Goal: Task Accomplishment & Management: Manage account settings

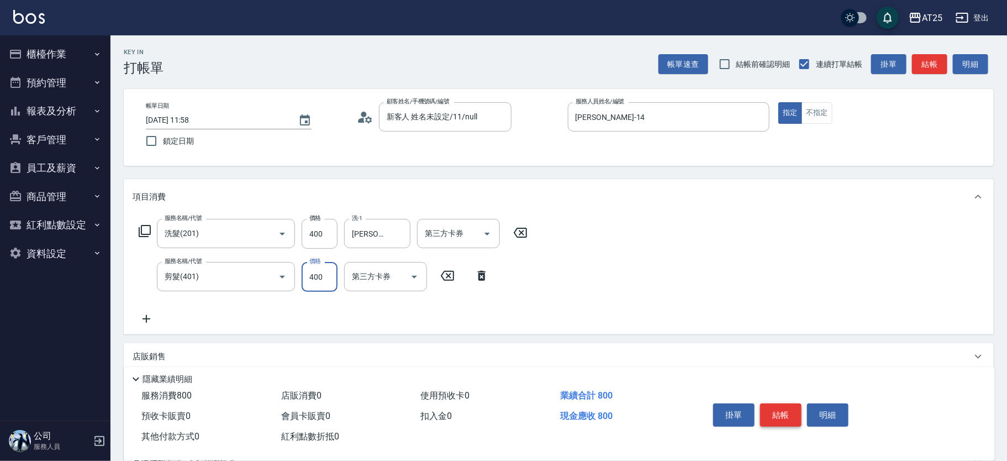
type input "400"
click at [781, 408] on button "結帳" at bounding box center [780, 414] width 41 height 23
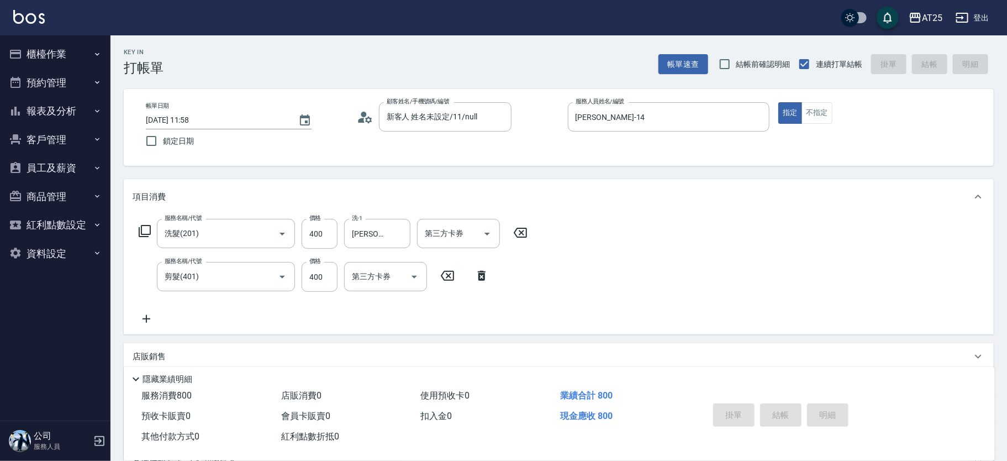
type input "[DATE] 15:06"
type input "0"
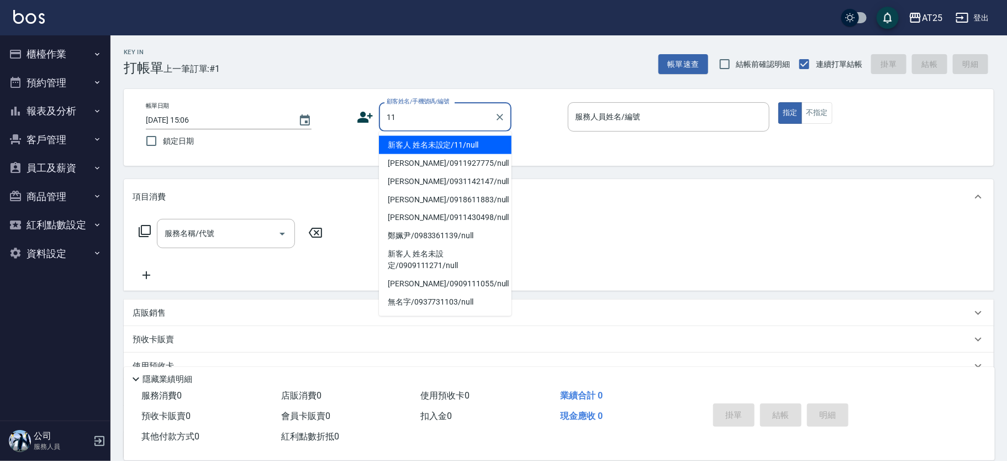
type input "新客人 姓名未設定/11/null"
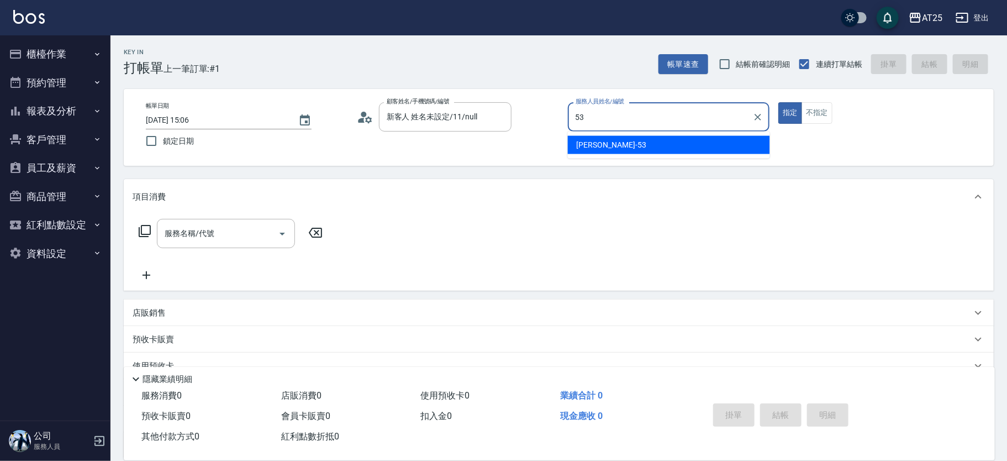
type input "Jerry-53"
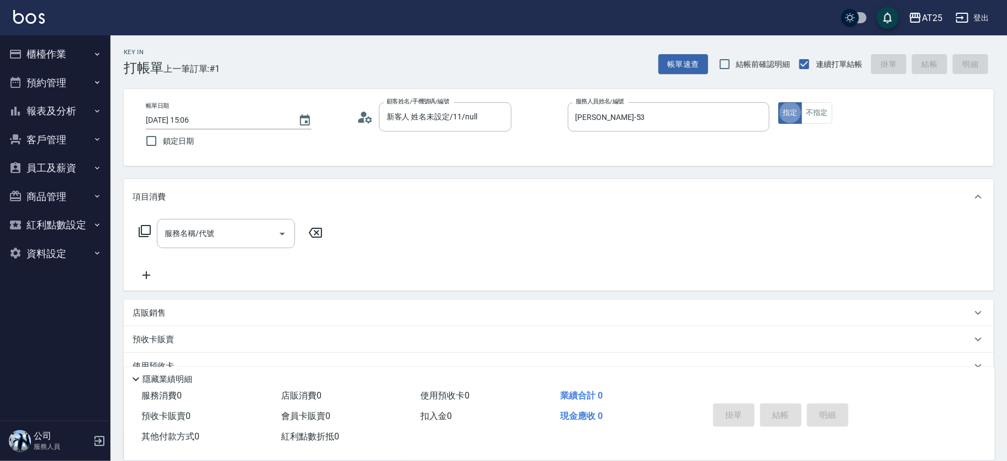
type button "true"
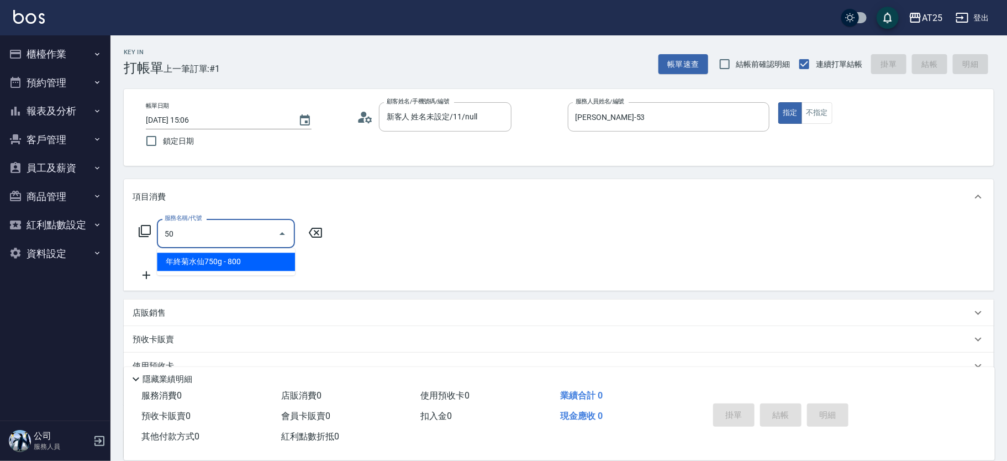
type input "501"
type input "100"
type input "染髮(501)"
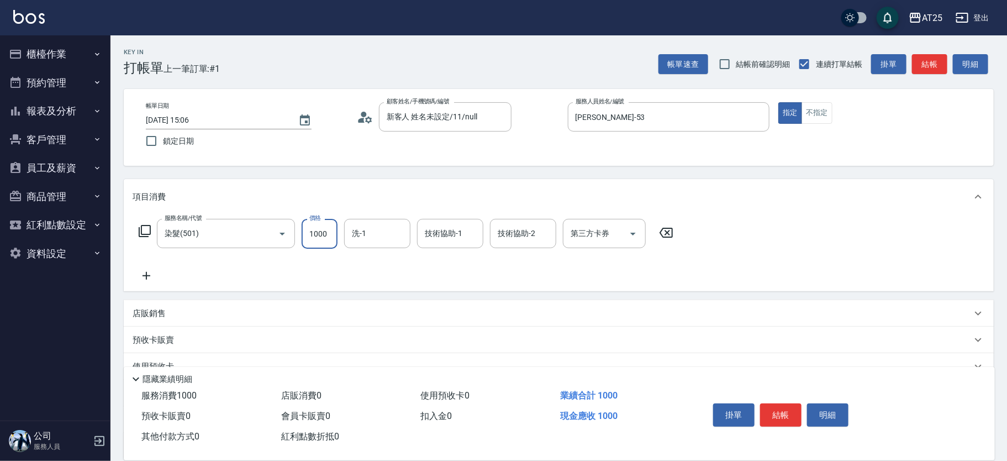
type input "0"
type input "11"
type input "10"
type input "118"
type input "110"
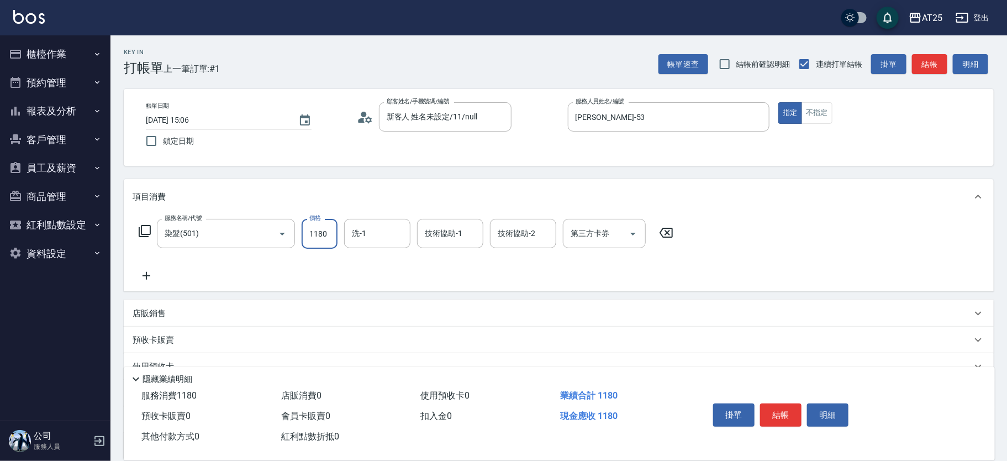
type input "1180"
type input "Jessica-80"
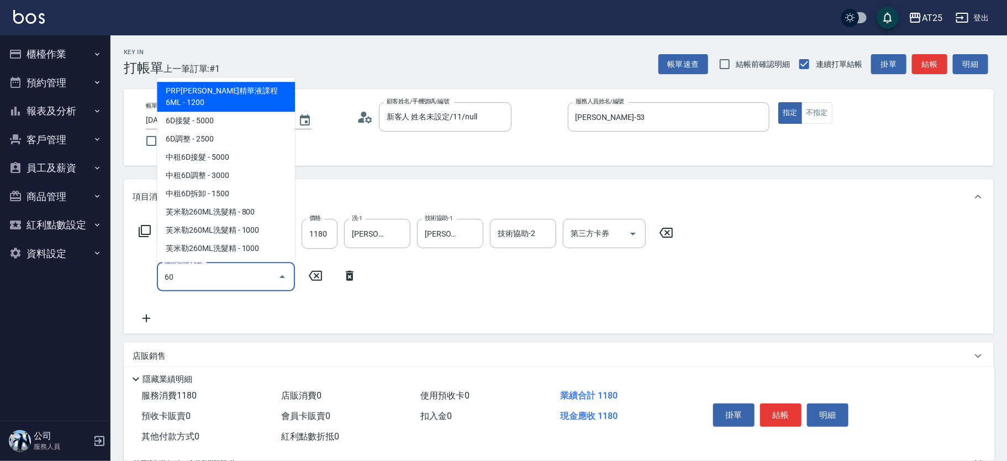
type input "601"
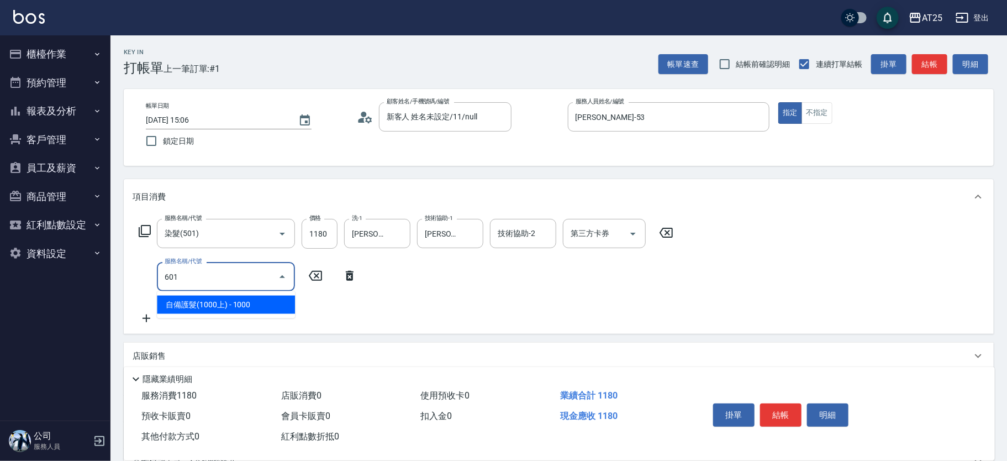
type input "210"
type input "自備護髮(1000上)(601)"
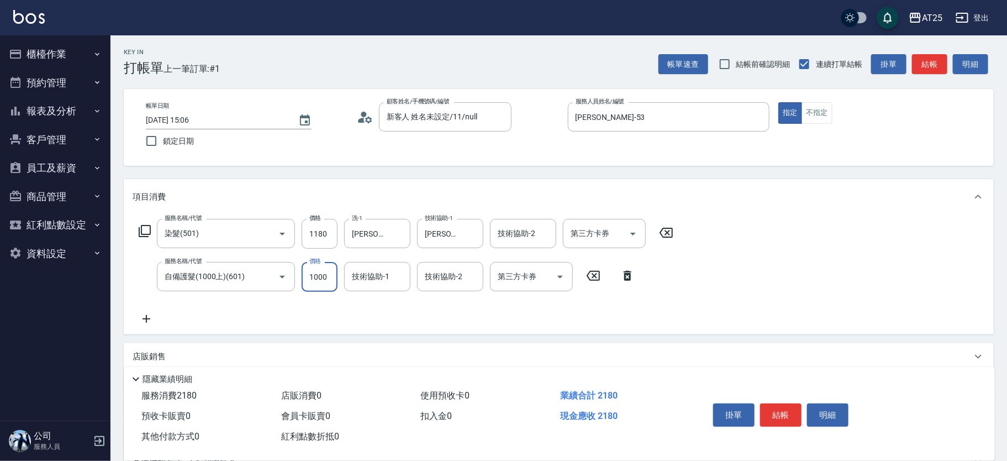
type input "110"
type input "5"
type input "120"
type input "50"
type input "160"
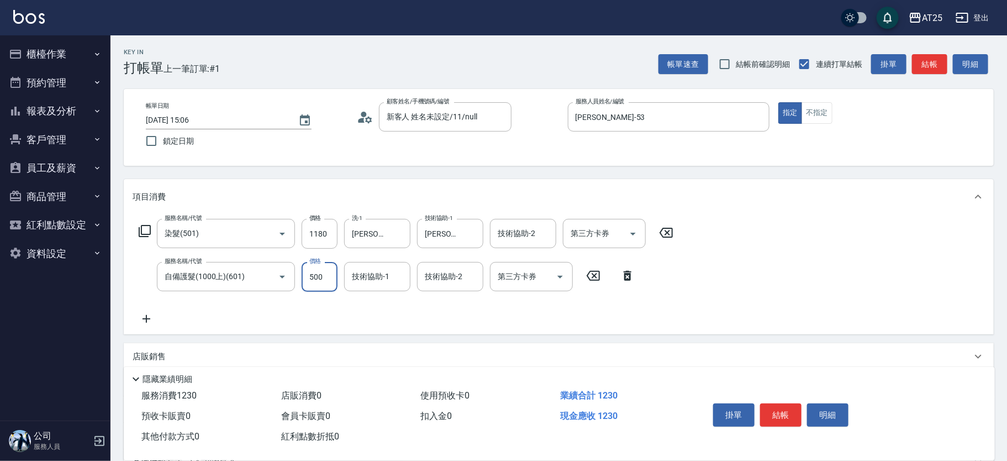
type input "500"
type input "Jessica-80"
click at [793, 386] on div "掛單 結帳 明細" at bounding box center [838, 416] width 286 height 61
click at [495, 118] on icon "Clear" at bounding box center [499, 117] width 11 height 11
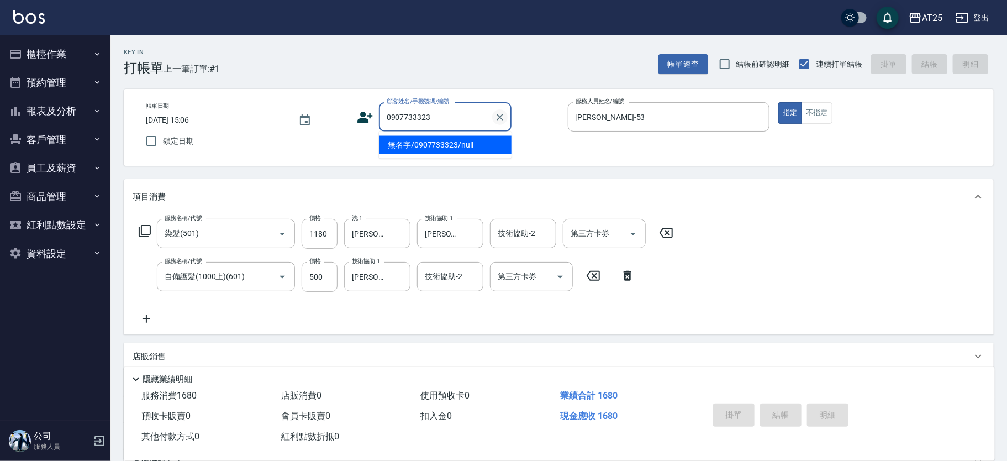
type input "無名字/0907733323/null"
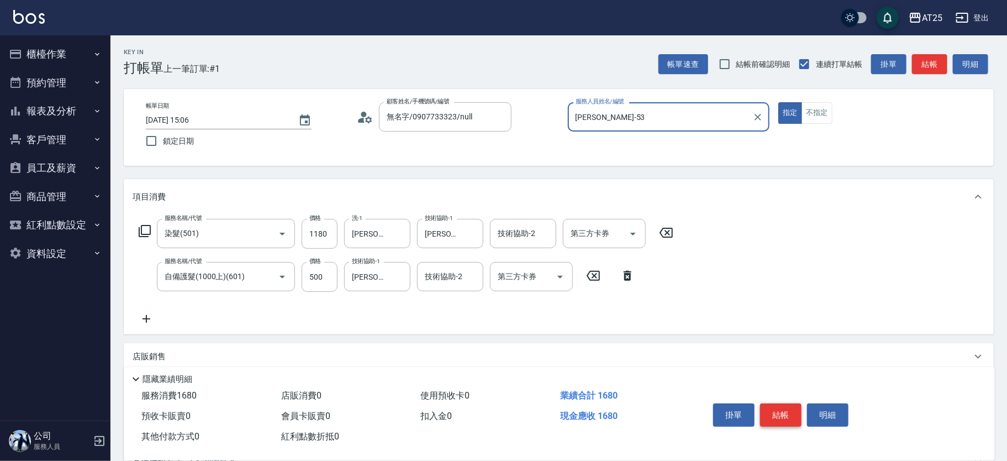
click at [781, 408] on button "結帳" at bounding box center [780, 414] width 41 height 23
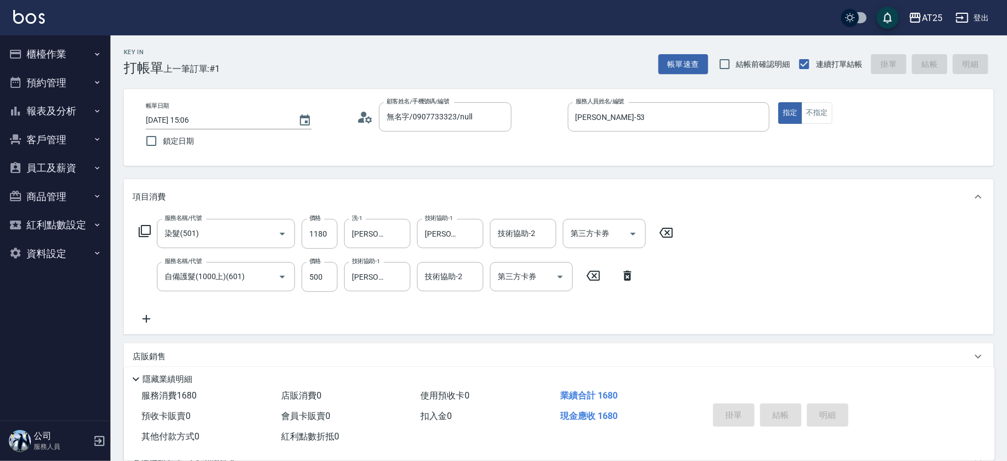
type input "0"
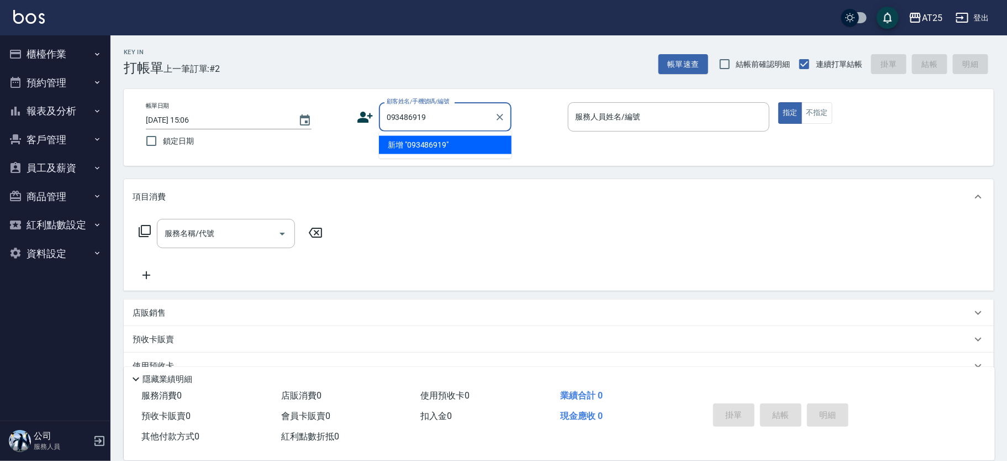
type input "093486919"
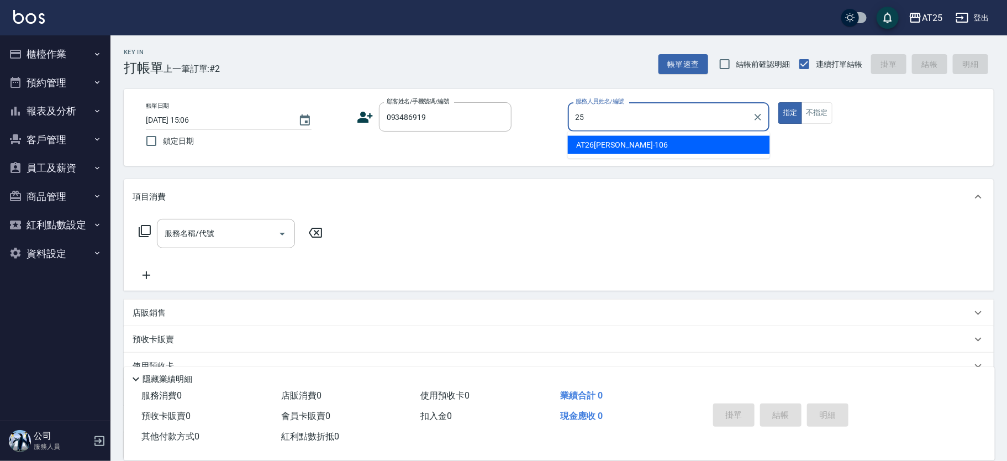
type input "Evan-25"
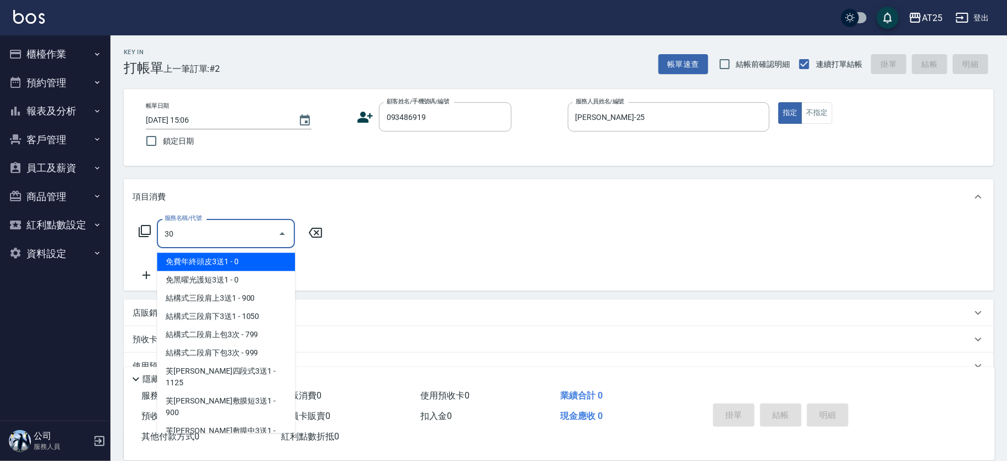
type input "301"
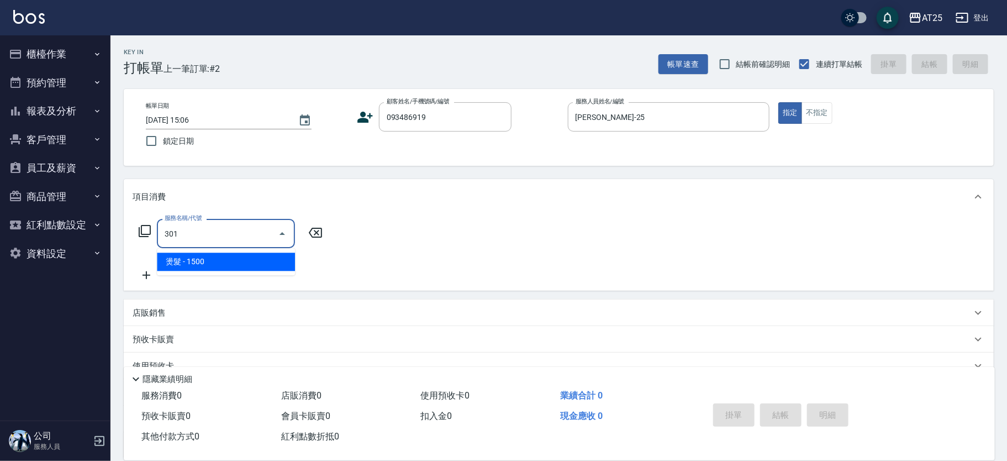
type input "150"
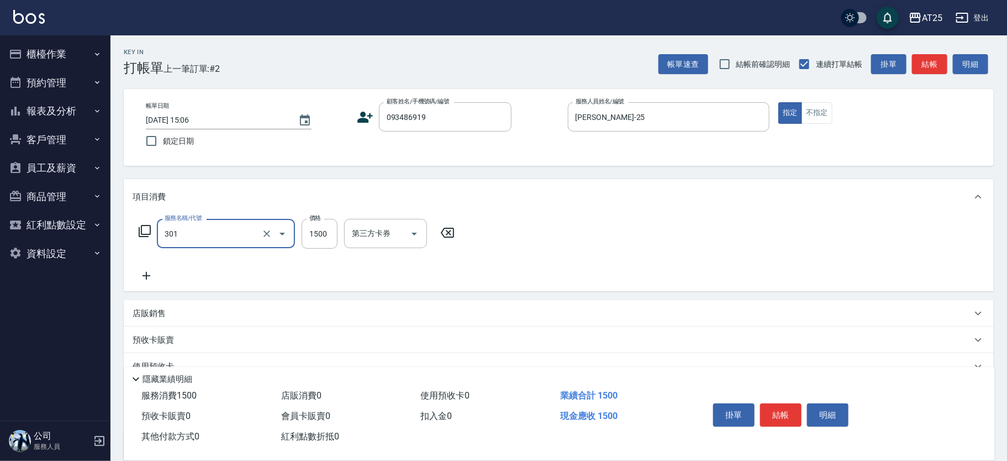
type input "燙髮(301)"
type input "2"
type input "0"
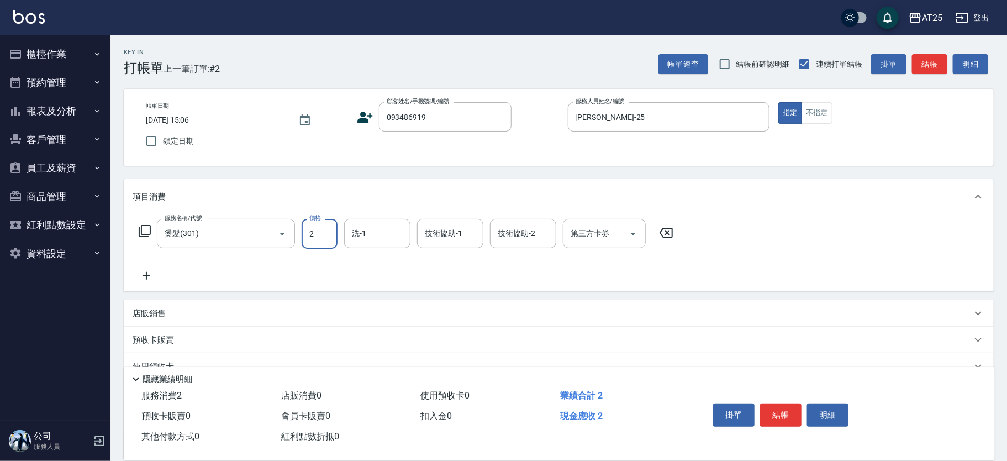
type input "25"
type input "20"
type input "2500"
type input "250"
type input "2500"
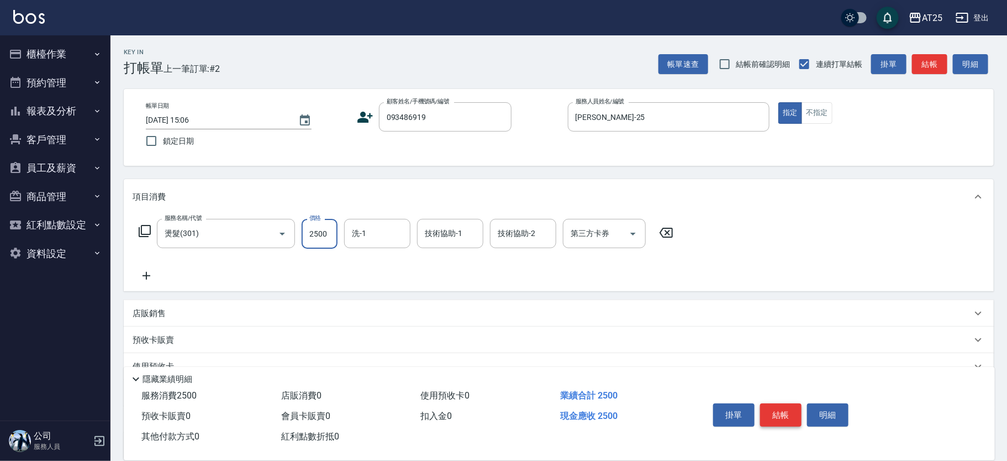
click at [795, 404] on button "結帳" at bounding box center [780, 414] width 41 height 23
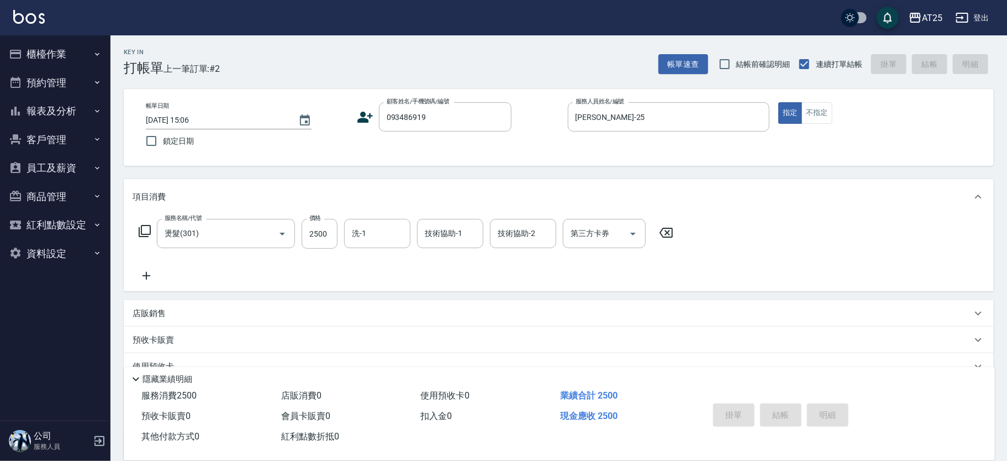
type input "2025/08/14 15:07"
type input "0"
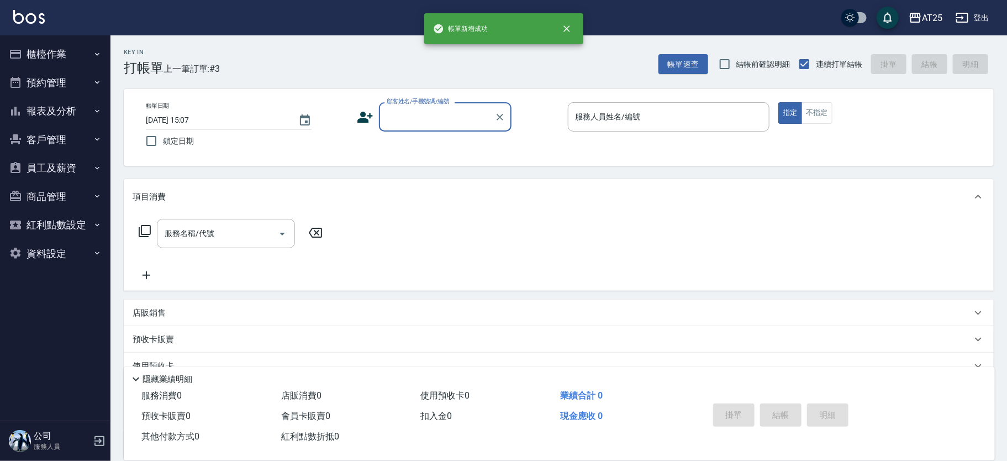
click at [74, 52] on button "櫃檯作業" at bounding box center [55, 54] width 102 height 29
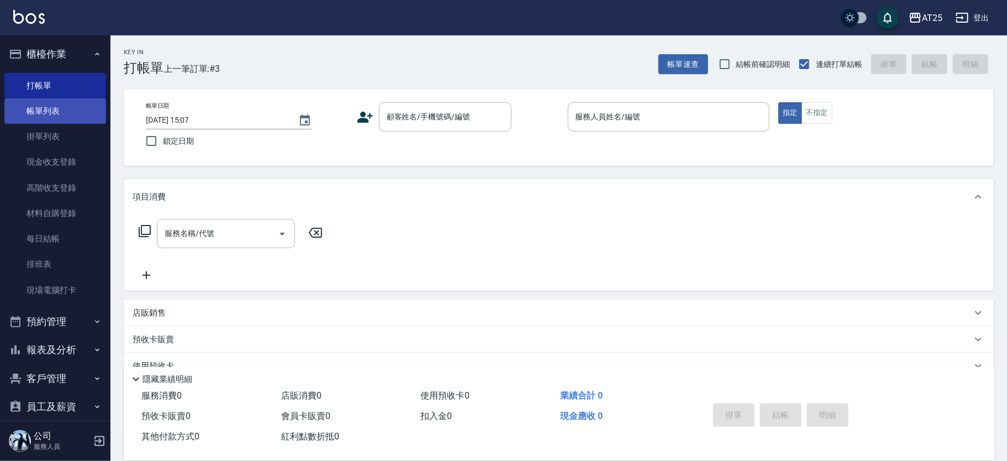
click at [69, 102] on link "帳單列表" at bounding box center [55, 110] width 102 height 25
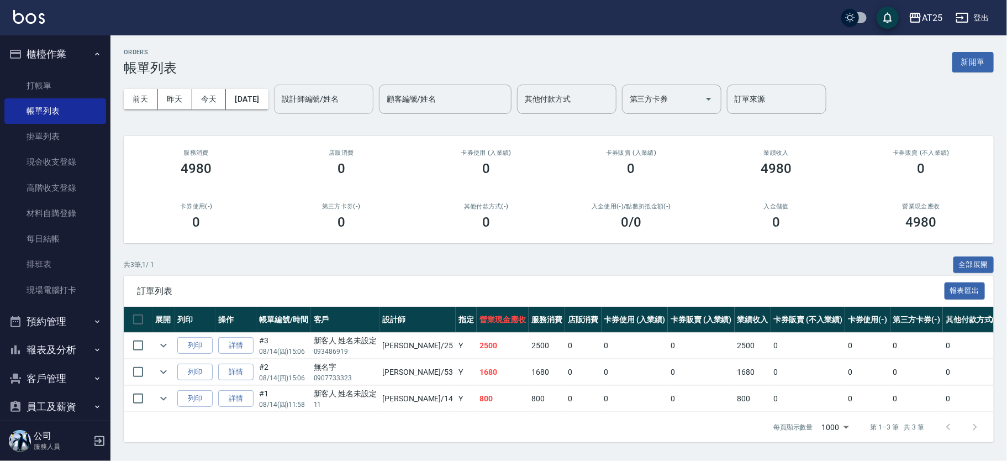
click at [348, 104] on input "設計師編號/姓名" at bounding box center [323, 98] width 89 height 19
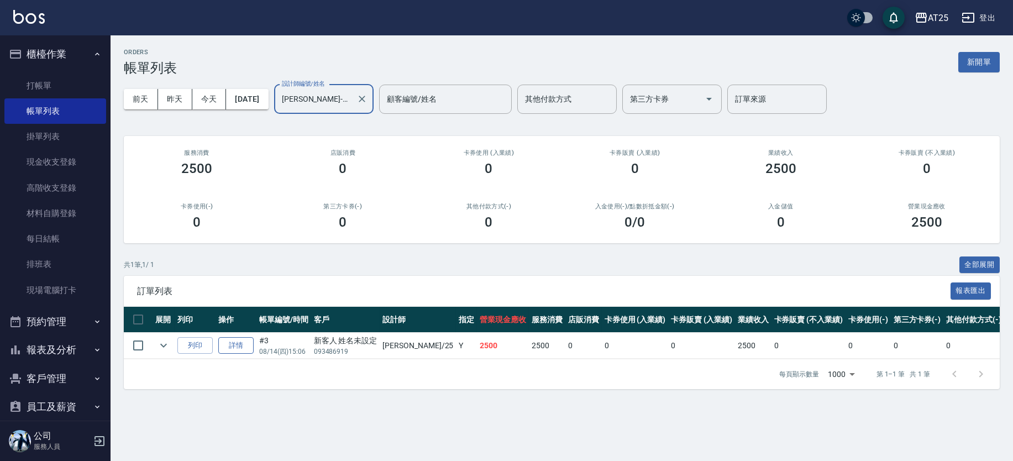
type input "Evan-25"
click at [239, 347] on link "詳情" at bounding box center [235, 345] width 35 height 17
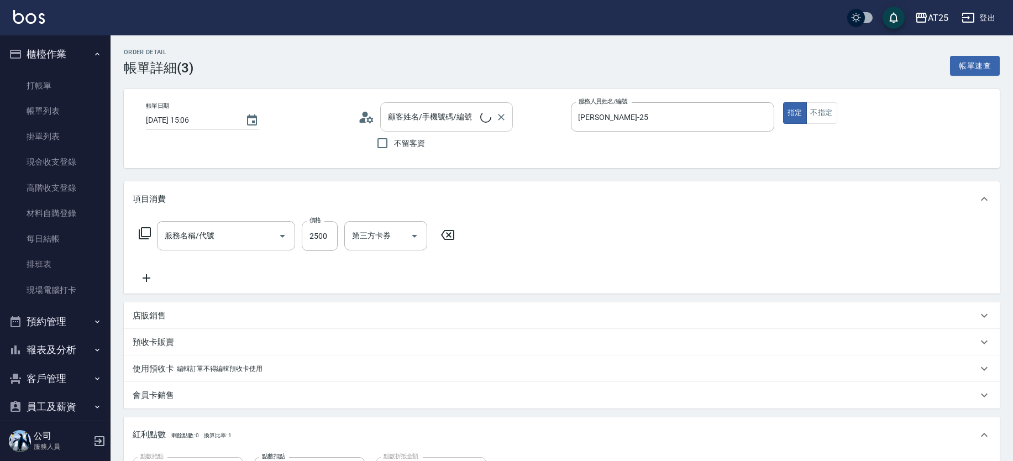
type input "2025/08/14 15:06"
type input "Evan-25"
type input "250"
type input "新客人 姓名未設定/093486919/null"
type input "燙髮(301)"
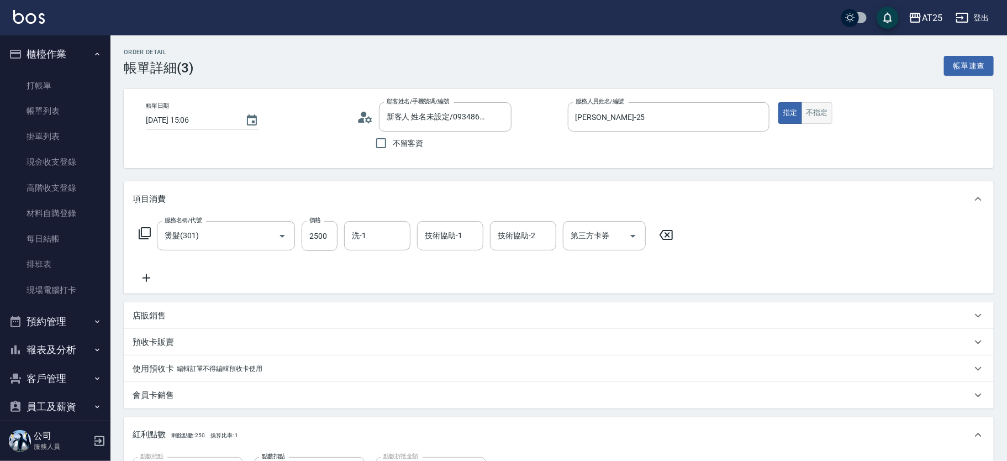
click at [818, 108] on button "不指定" at bounding box center [817, 113] width 31 height 22
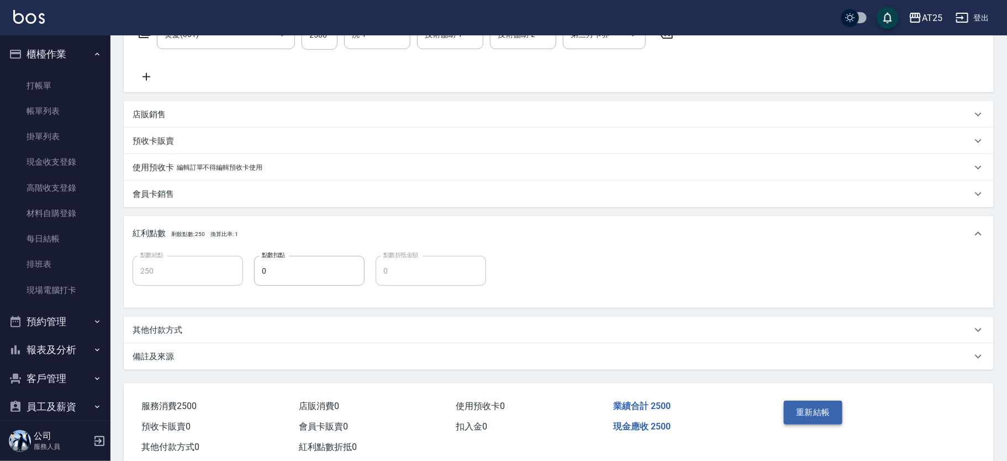
click at [813, 407] on button "重新結帳" at bounding box center [813, 411] width 59 height 23
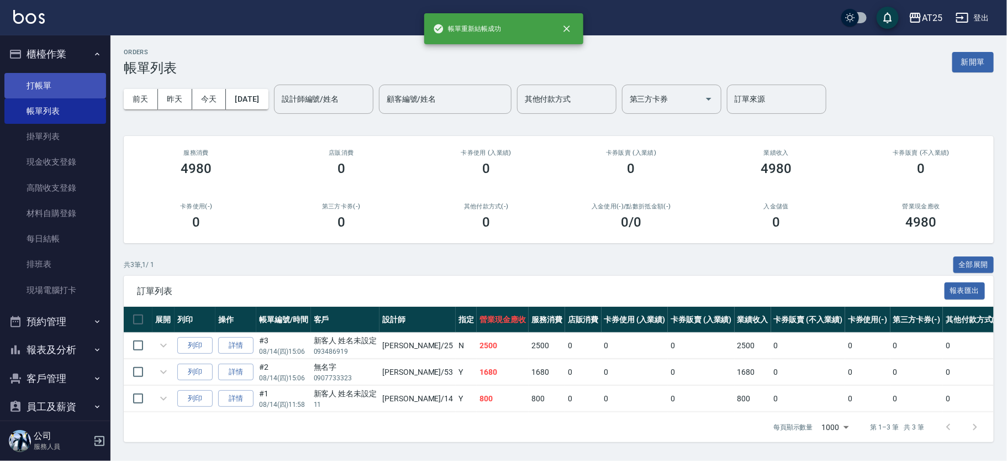
click at [72, 86] on link "打帳單" at bounding box center [55, 85] width 102 height 25
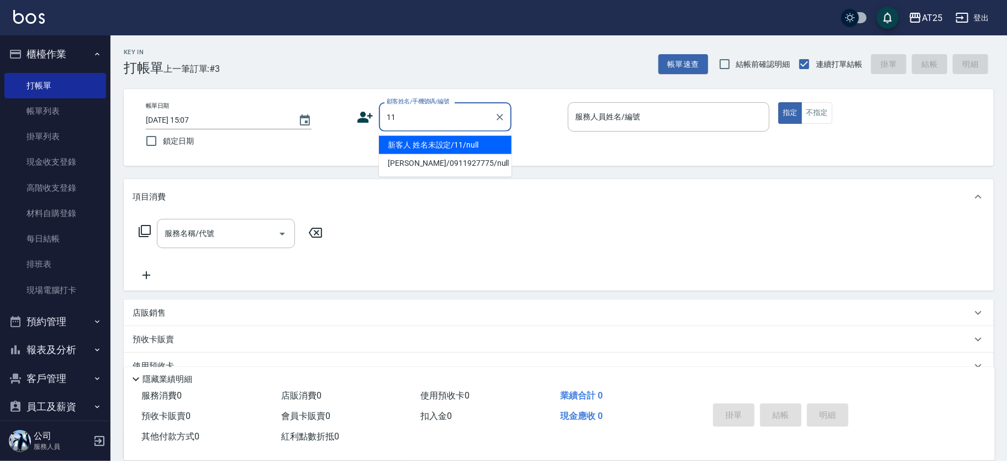
type input "新客人 姓名未設定/11/null"
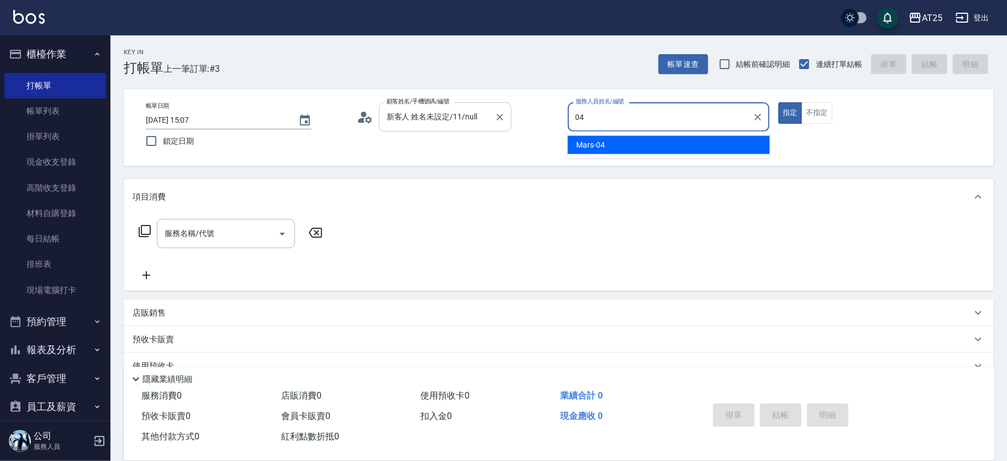
type input "Mars-04"
type button "true"
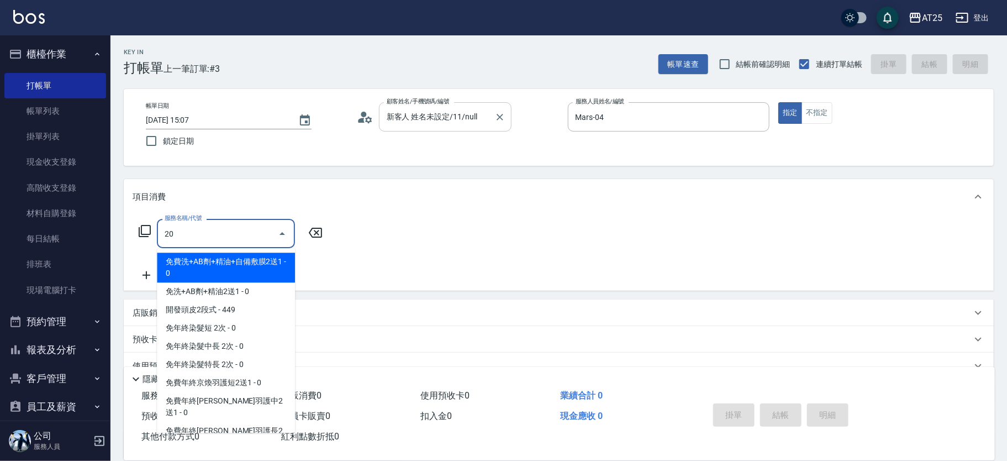
type input "201"
type input "30"
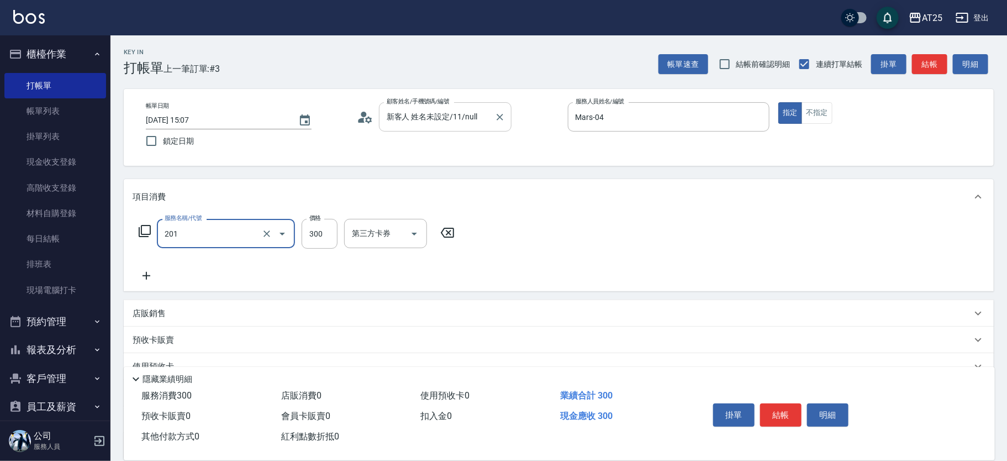
type input "洗髮(201)"
type input "4"
type input "0"
type input "40"
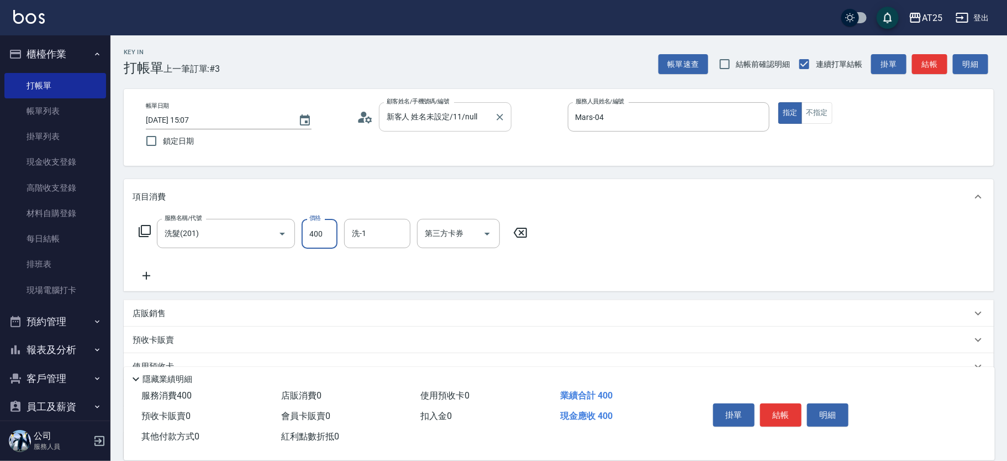
type input "400"
type input "sandy-83"
click at [817, 116] on button "不指定" at bounding box center [817, 113] width 31 height 22
click at [789, 408] on button "結帳" at bounding box center [780, 414] width 41 height 23
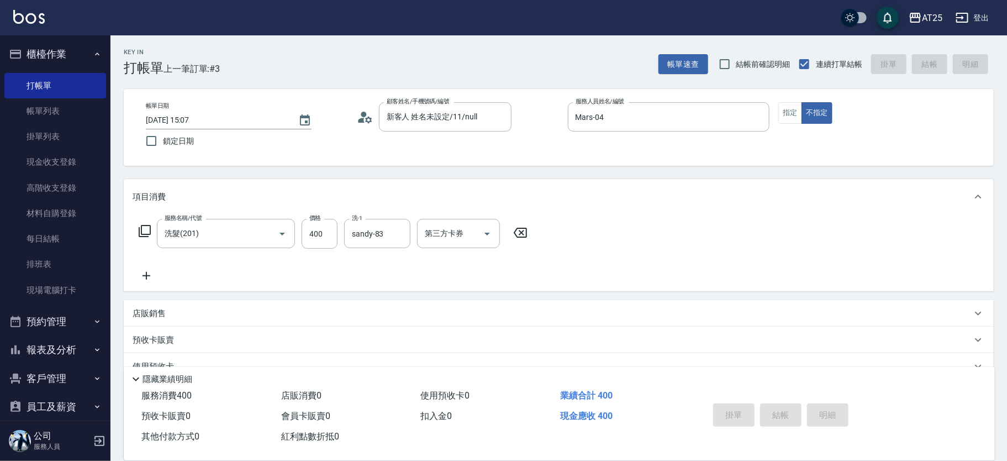
type input "2025/08/14 15:08"
type input "0"
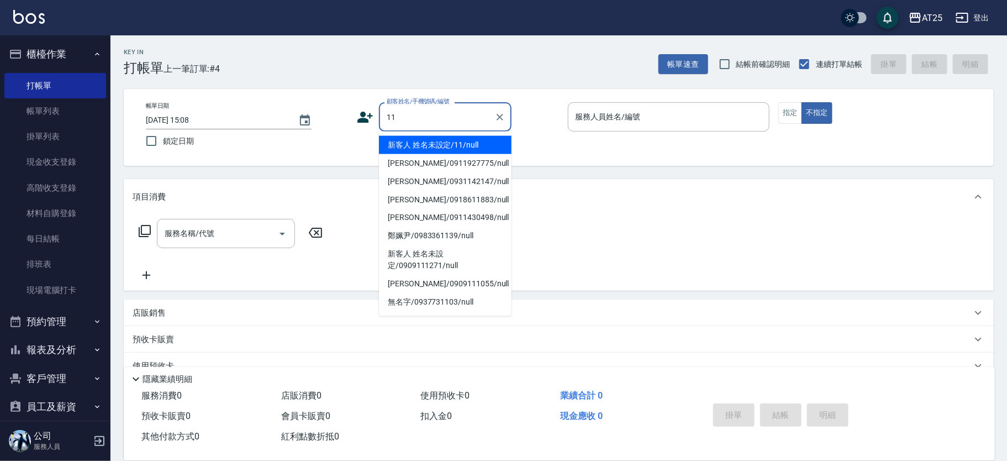
type input "新客人 姓名未設定/11/null"
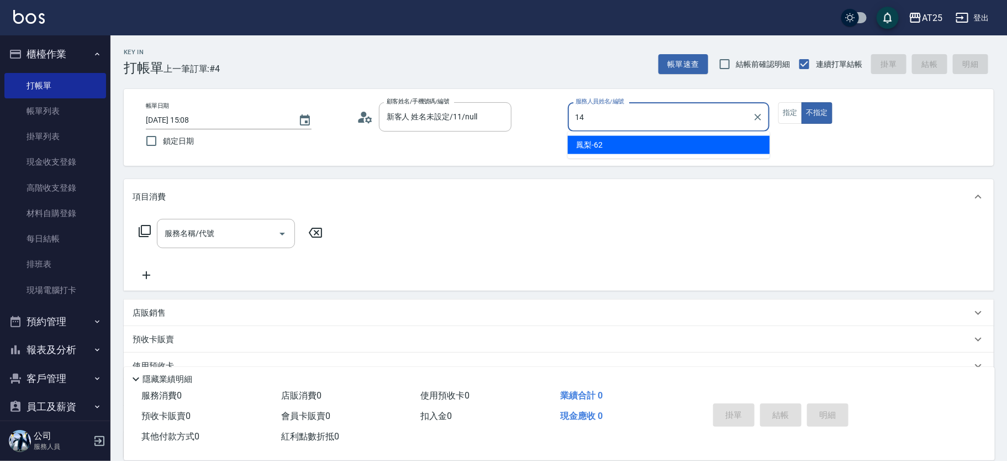
type input "Ken-14"
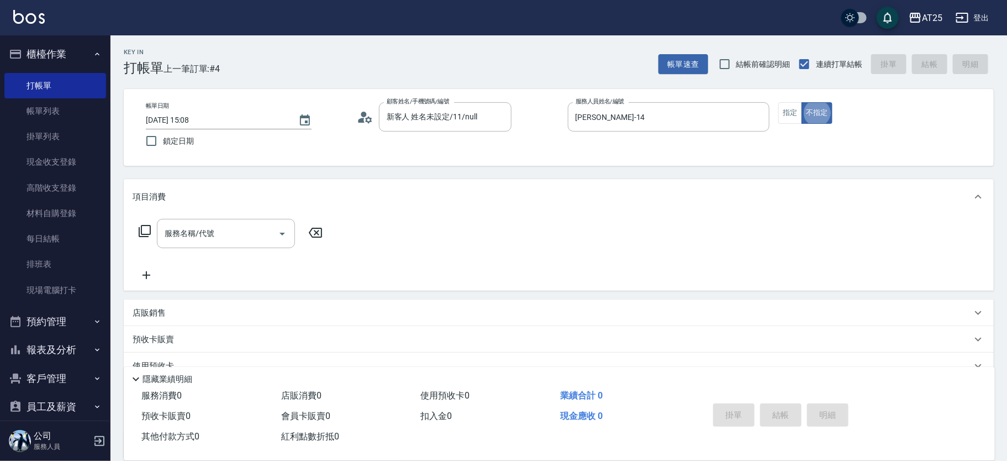
type button "false"
type input "201"
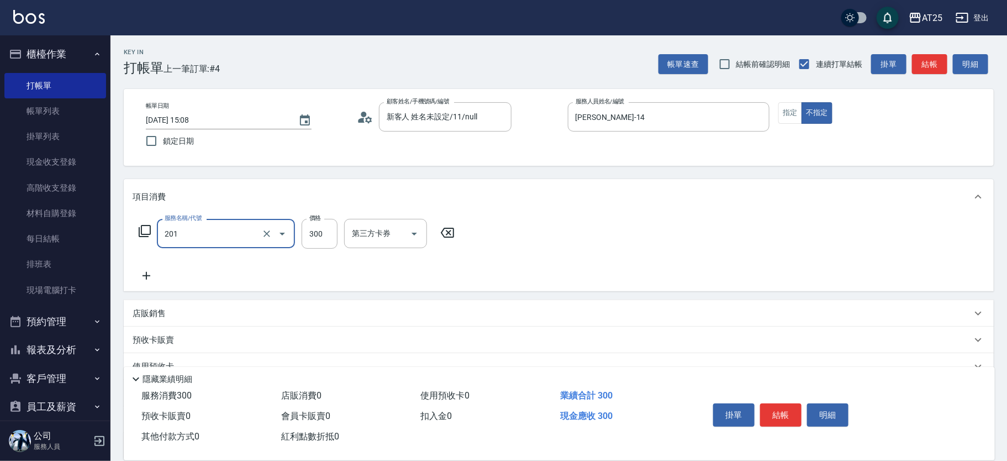
type input "30"
type input "洗髮(201)"
type input "0"
type input "40"
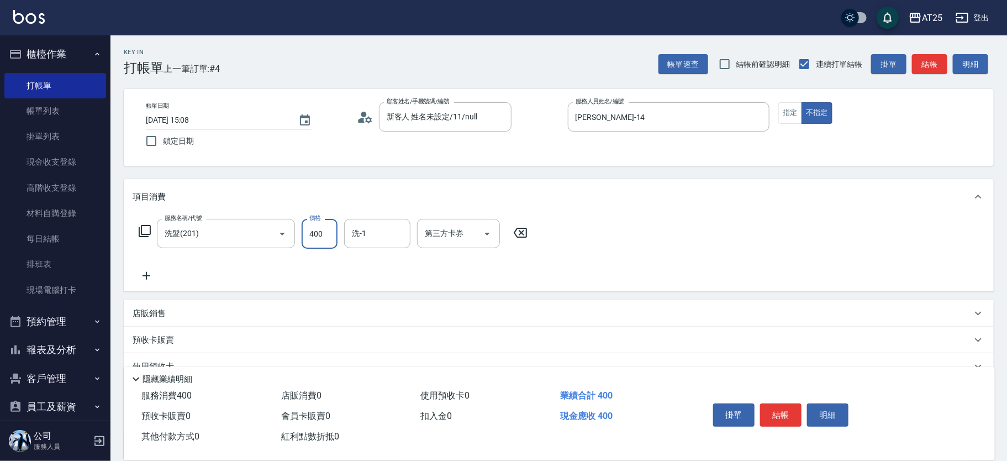
type input "400"
type input "小恩-69"
click at [782, 414] on button "結帳" at bounding box center [780, 414] width 41 height 23
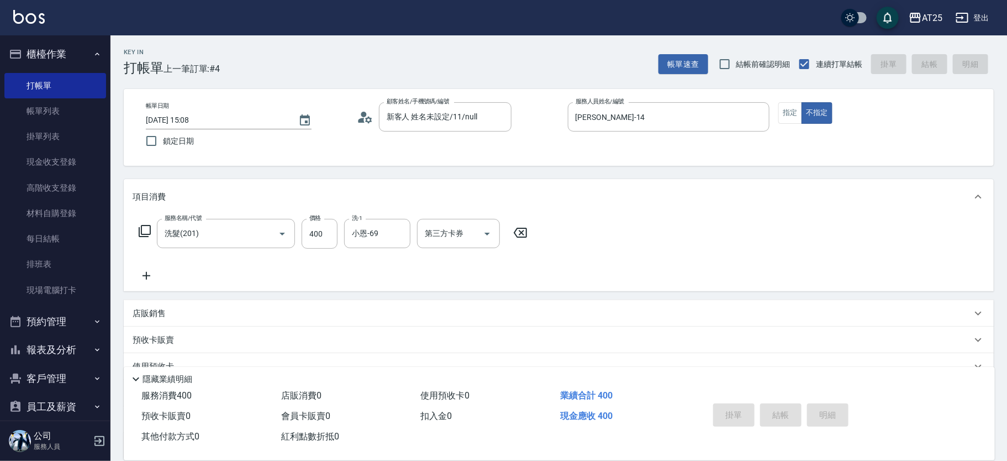
type input "0"
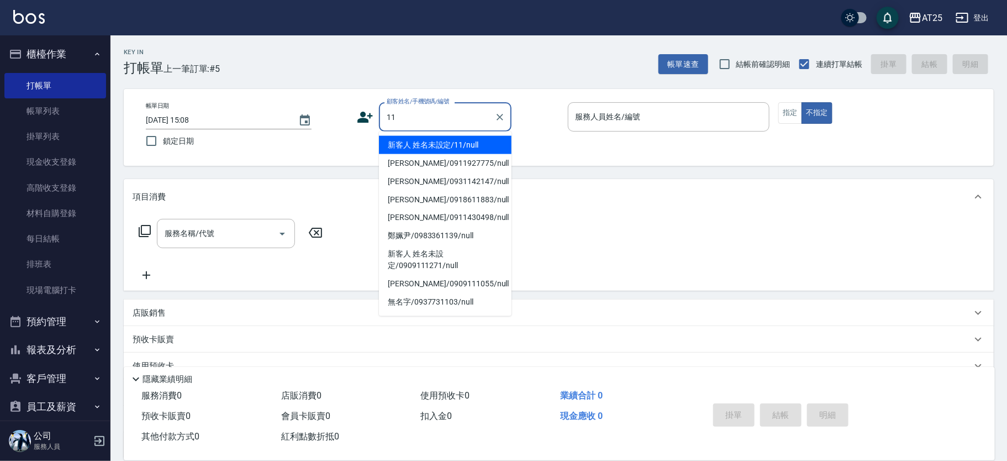
type input "新客人 姓名未設定/11/null"
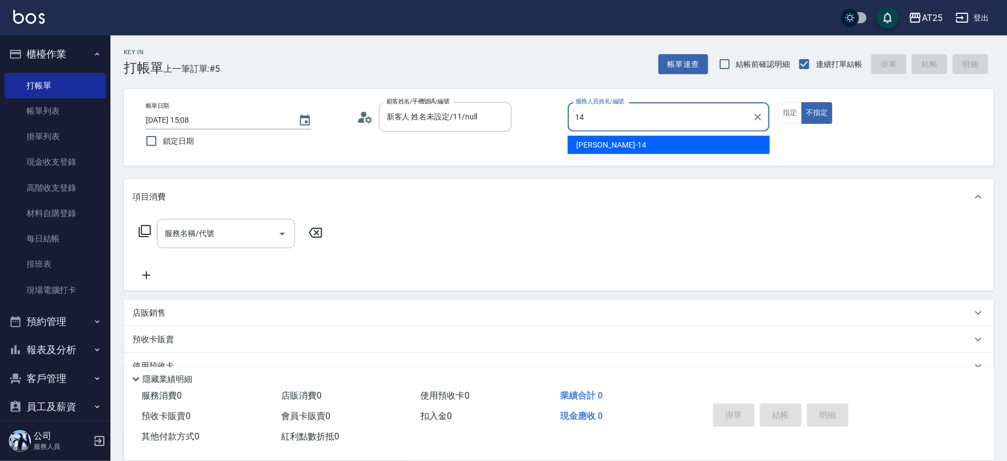
type input "Ken-14"
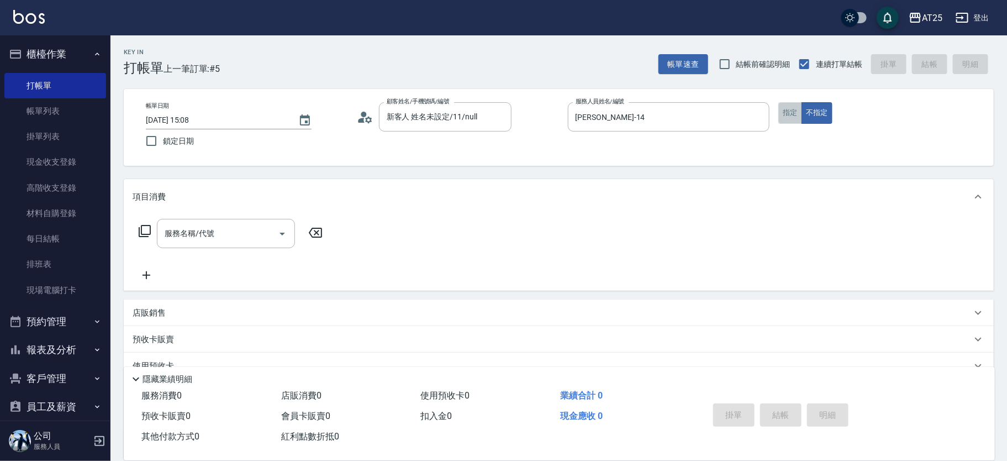
click at [783, 113] on button "指定" at bounding box center [790, 113] width 24 height 22
type input "201"
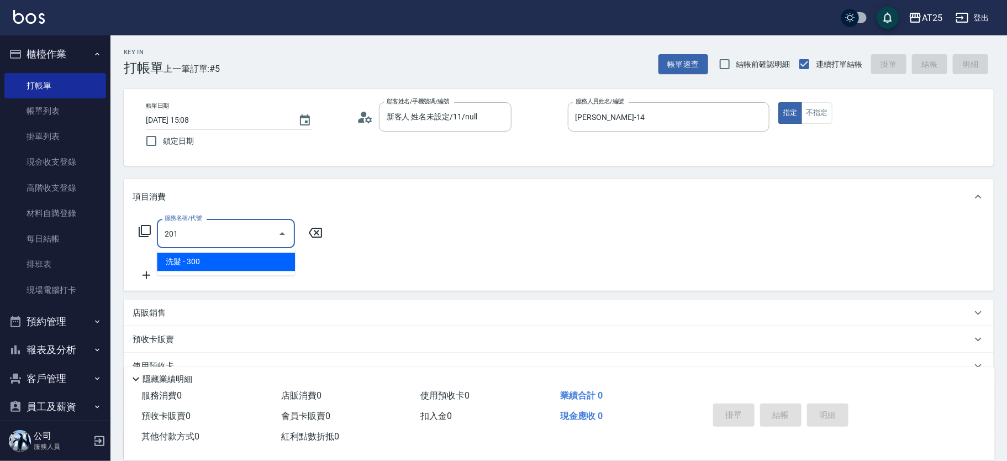
type input "30"
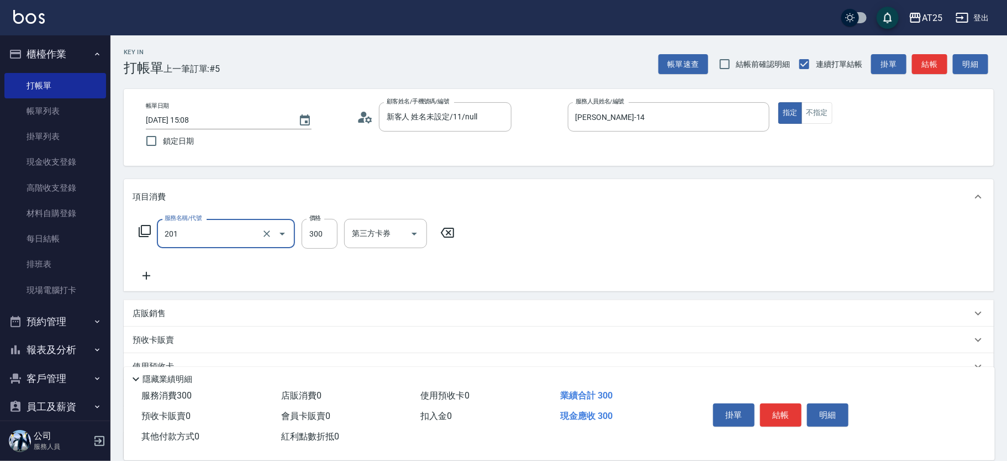
type input "洗髮(201)"
type input "0"
type input "40"
type input "400"
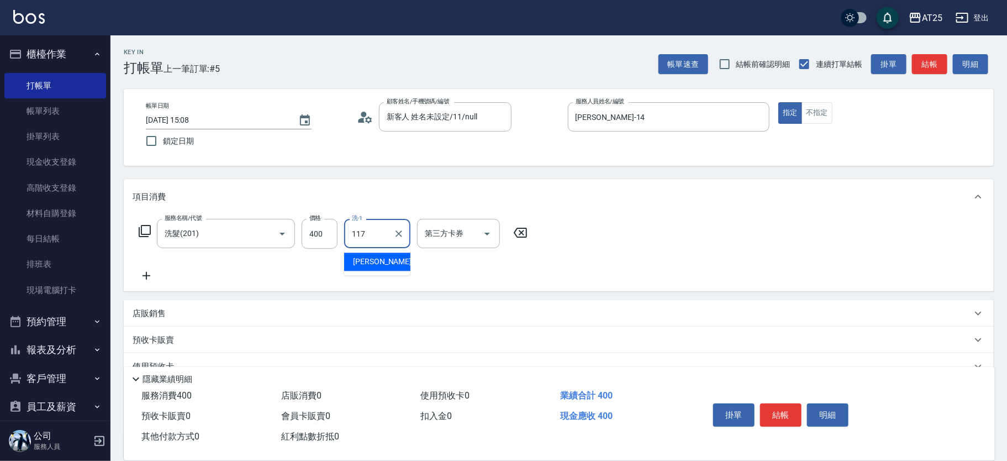
type input "小祐-117"
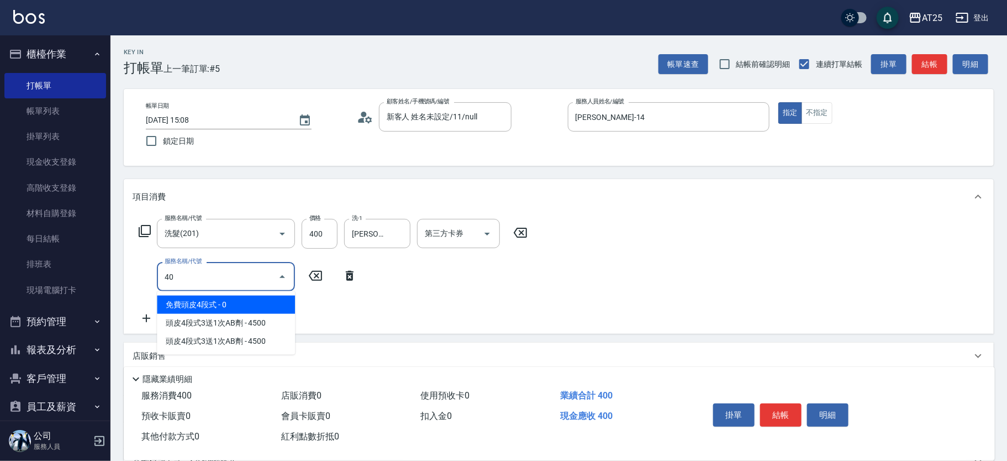
type input "401"
type input "70"
type input "剪髮(401)"
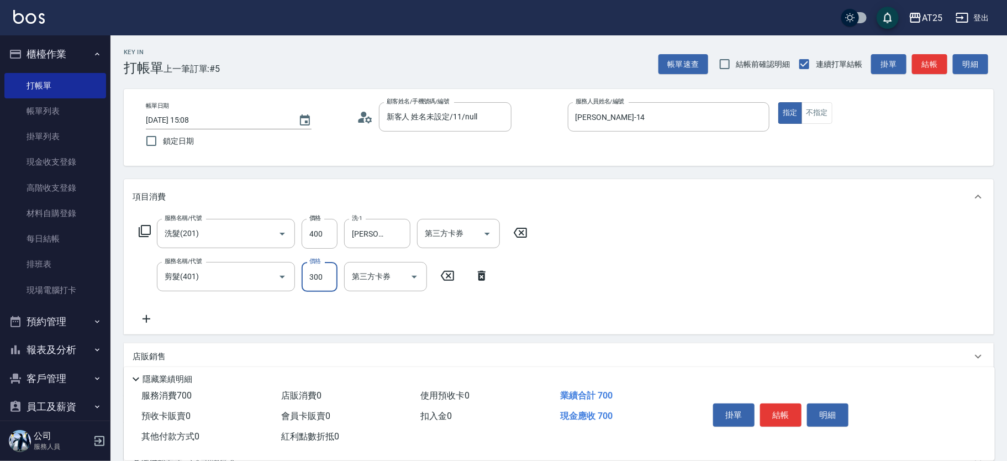
type input "40"
type input "80"
type input "400"
click at [782, 416] on button "結帳" at bounding box center [780, 414] width 41 height 23
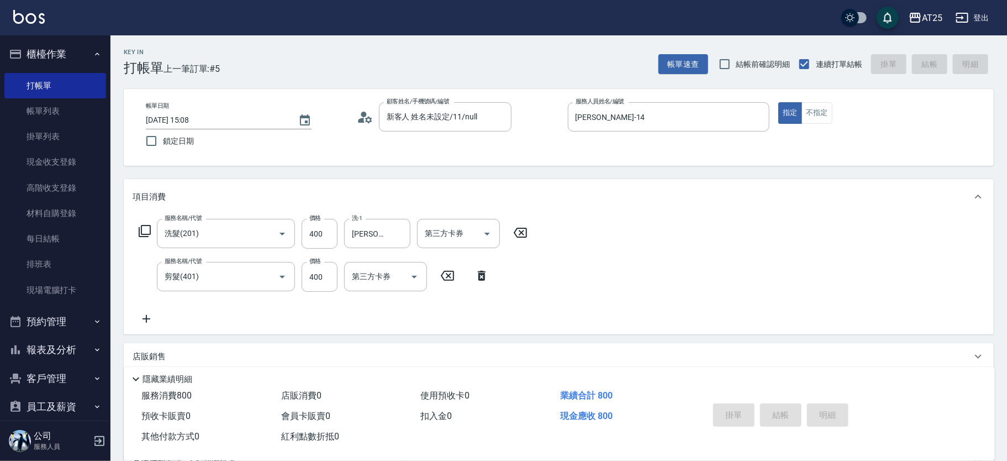
type input "0"
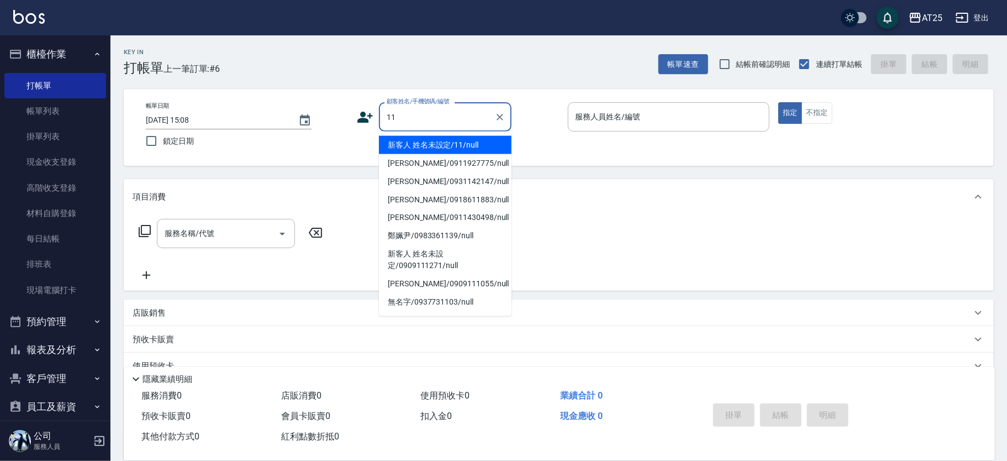
type input "新客人 姓名未設定/11/null"
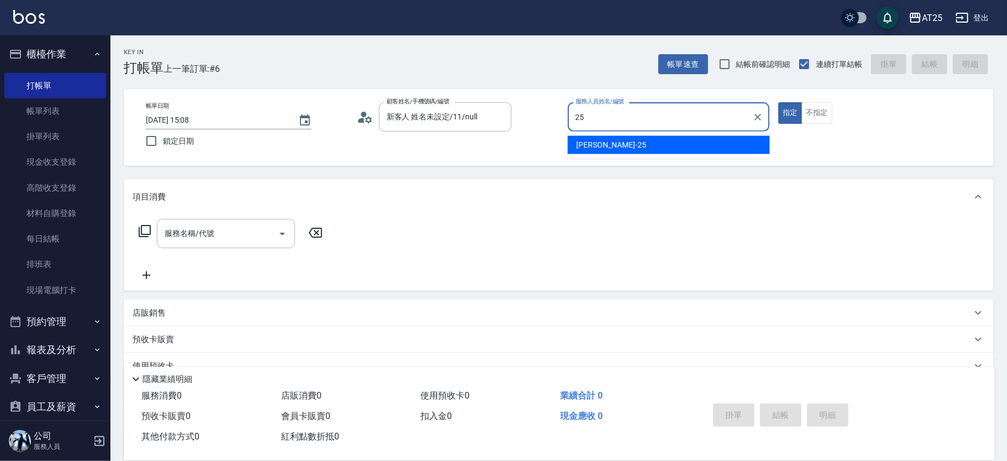
type input "Evan-25"
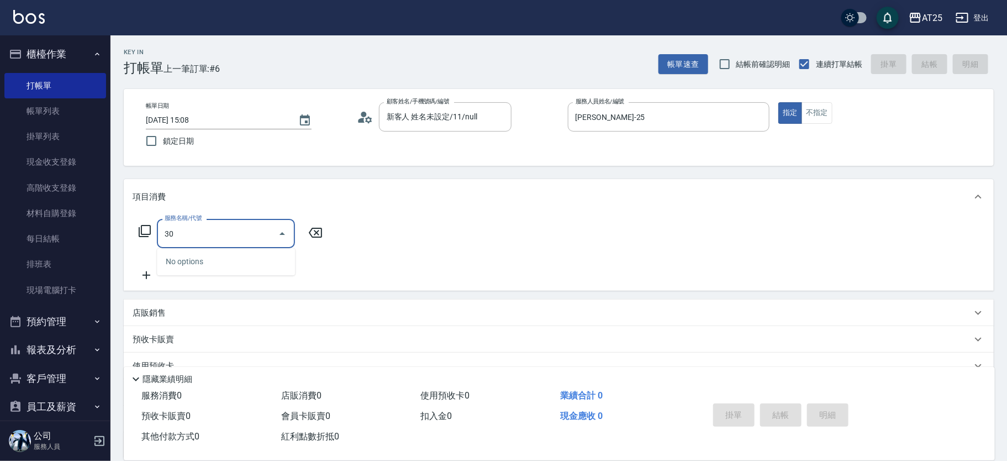
type input "306"
type input "100"
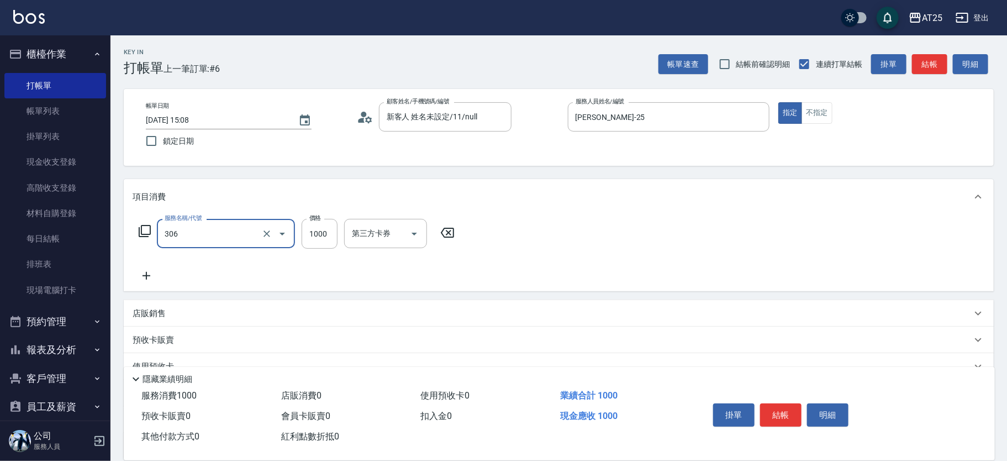
type input "男生壓貼(306)"
type input "0"
type input "16"
type input "10"
type input "160"
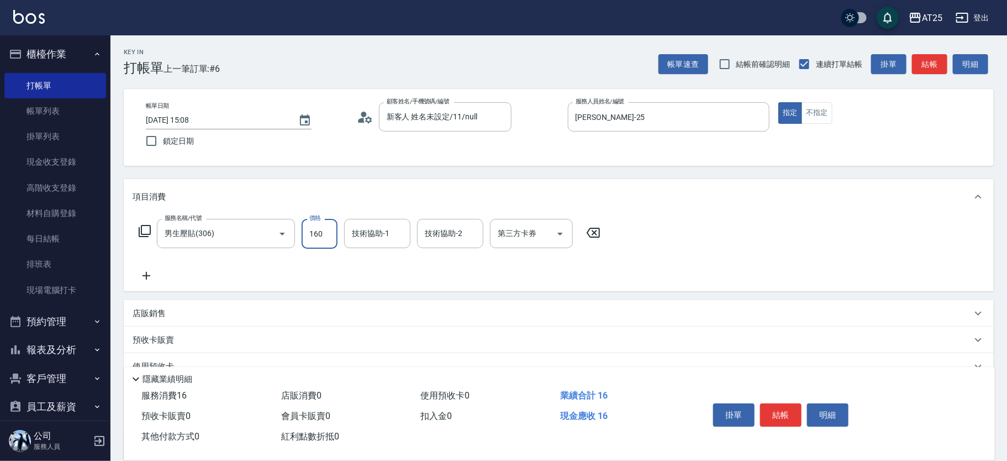
type input "160"
type input "1600"
click at [779, 407] on button "結帳" at bounding box center [780, 414] width 41 height 23
type input "0"
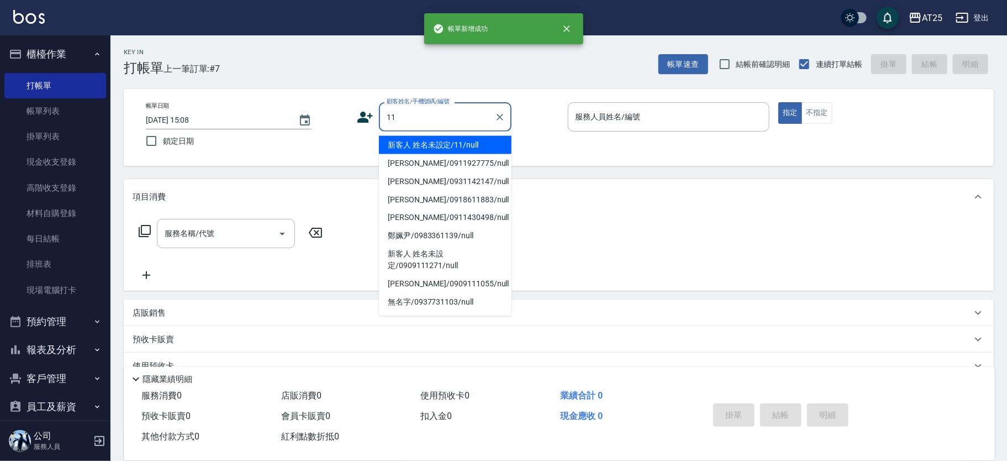
type input "新客人 姓名未設定/11/null"
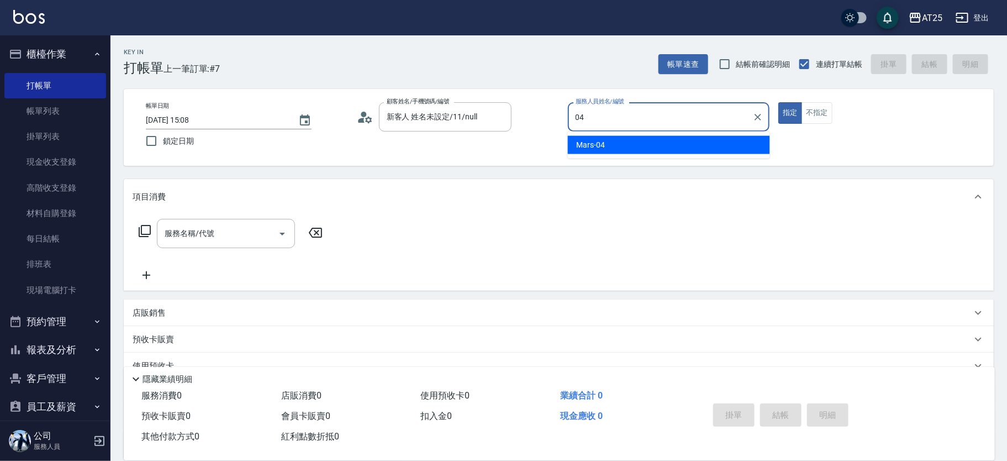
type input "Mars-04"
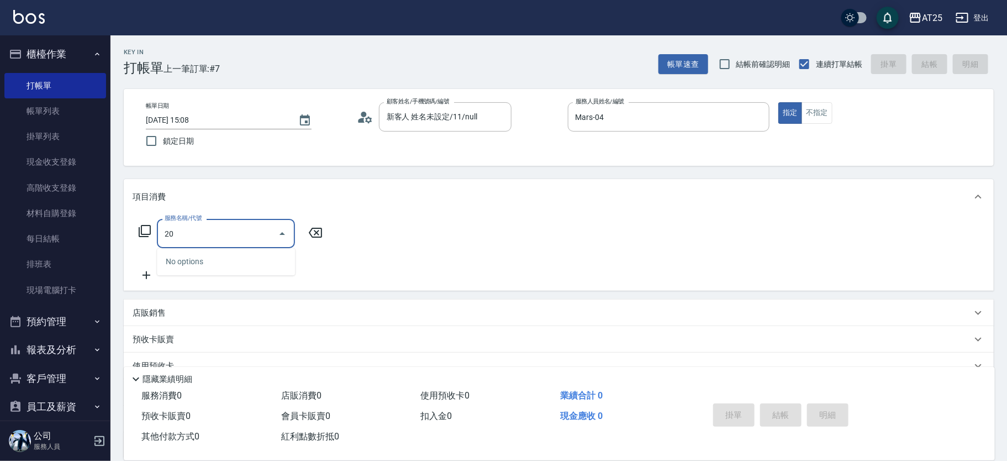
type input "201"
type input "30"
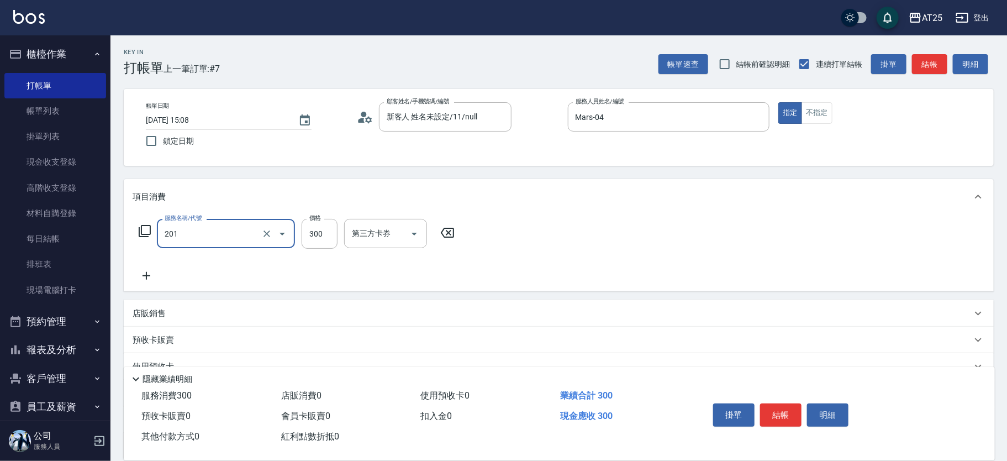
type input "洗髮(201)"
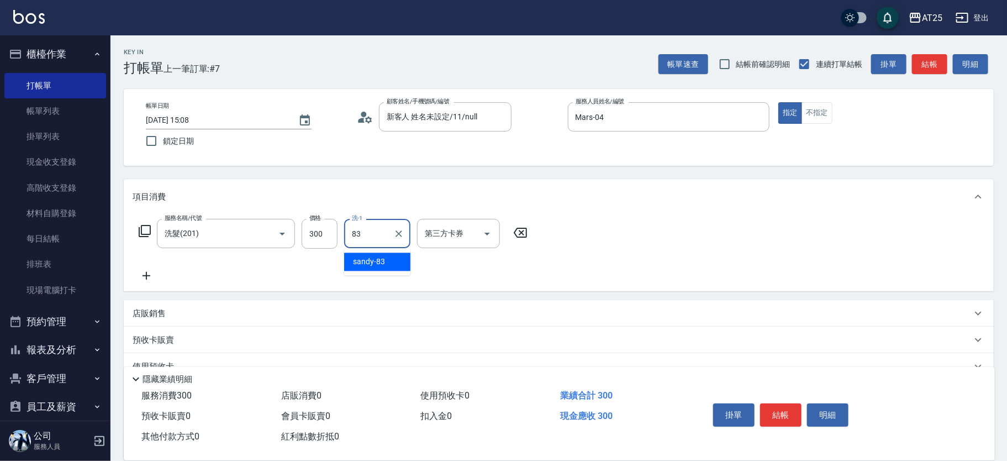
type input "sandy-83"
click at [797, 407] on button "結帳" at bounding box center [780, 414] width 41 height 23
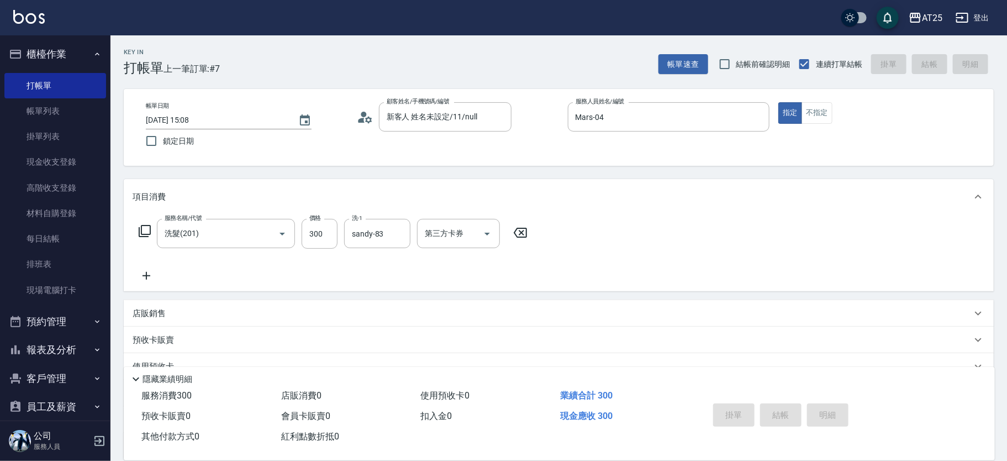
type input "0"
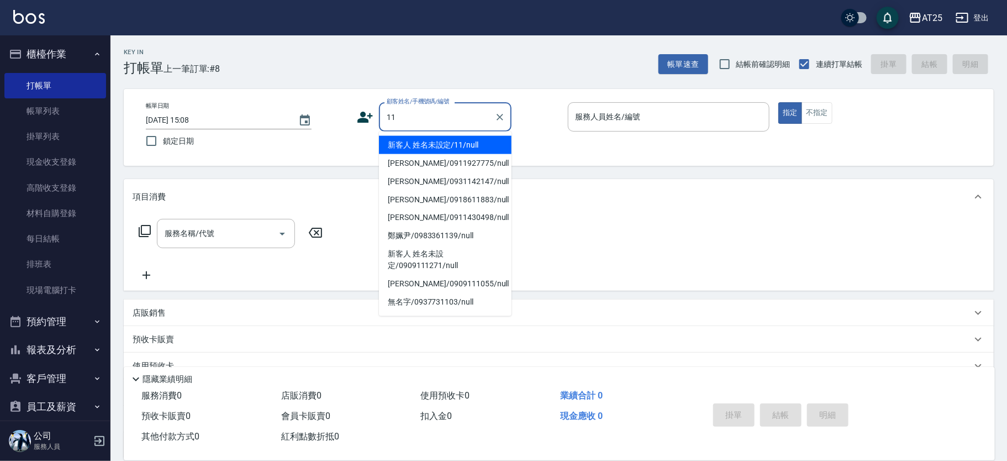
type input "新客人 姓名未設定/11/null"
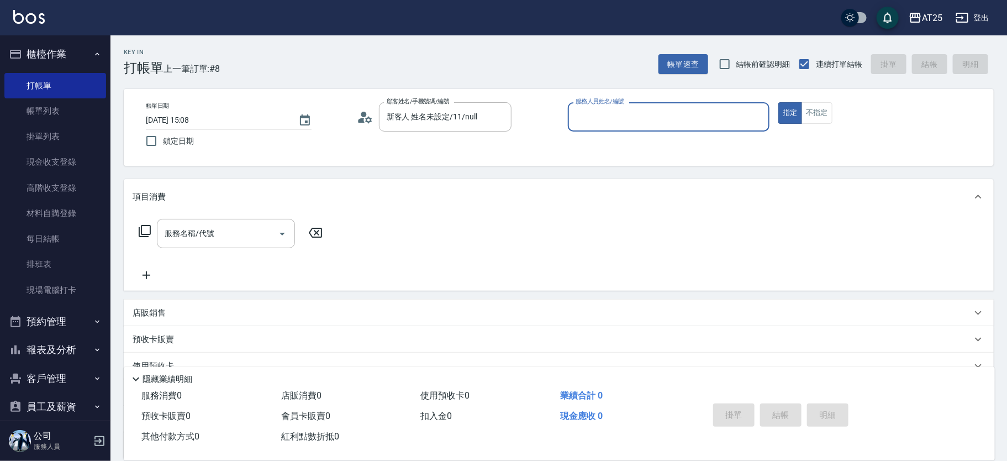
type input "4"
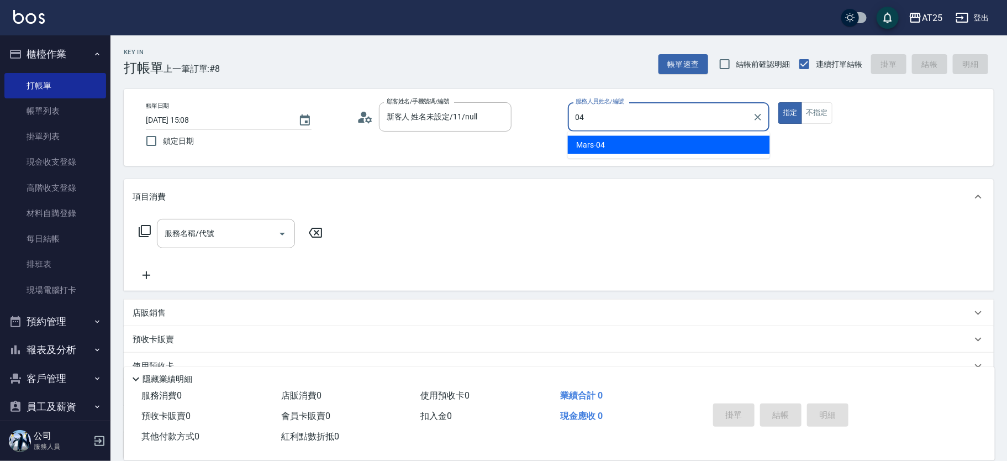
type input "Mars-04"
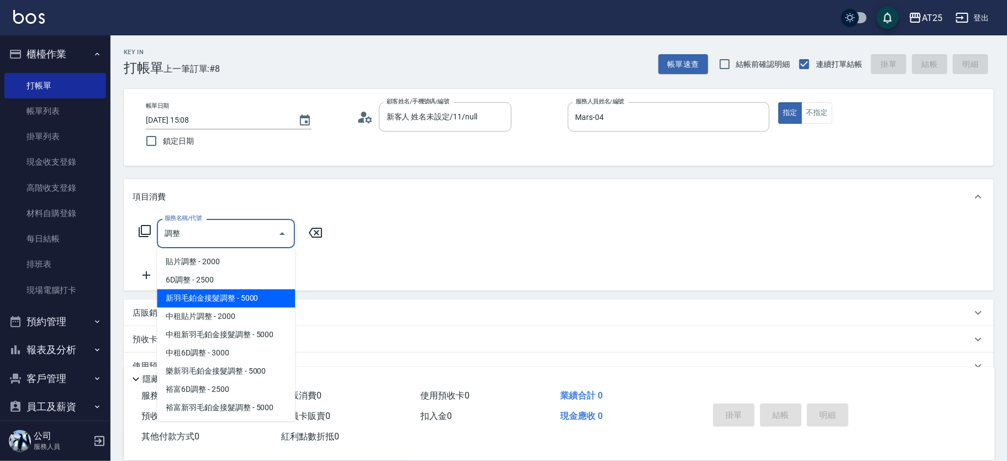
type input "新羽毛鉑金接髮調整(705)"
type input "500"
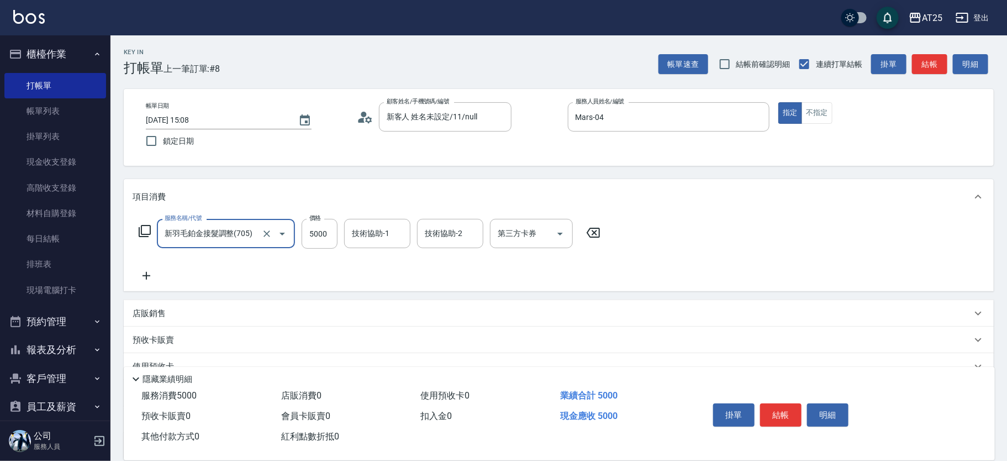
type input "新羽毛鉑金接髮調整(705)"
type input "0"
type input "20"
type input "200"
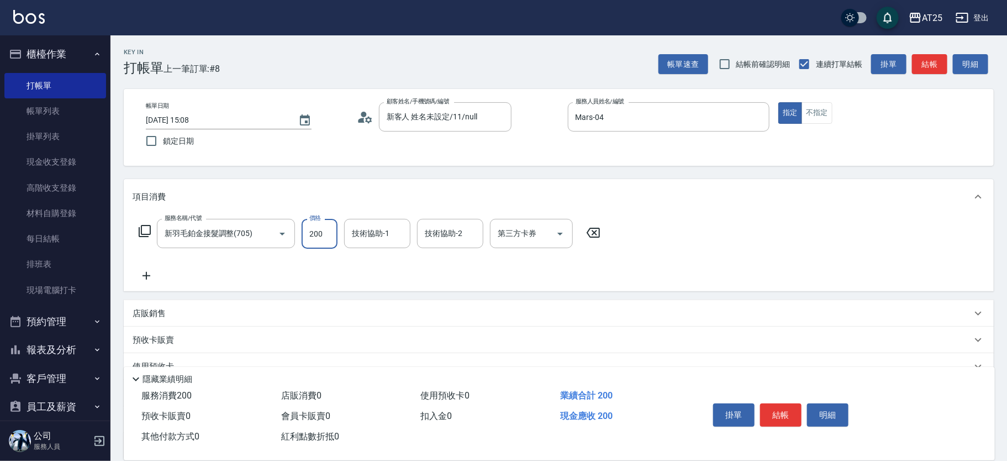
type input "200"
type input "2000"
type input "sandy-83"
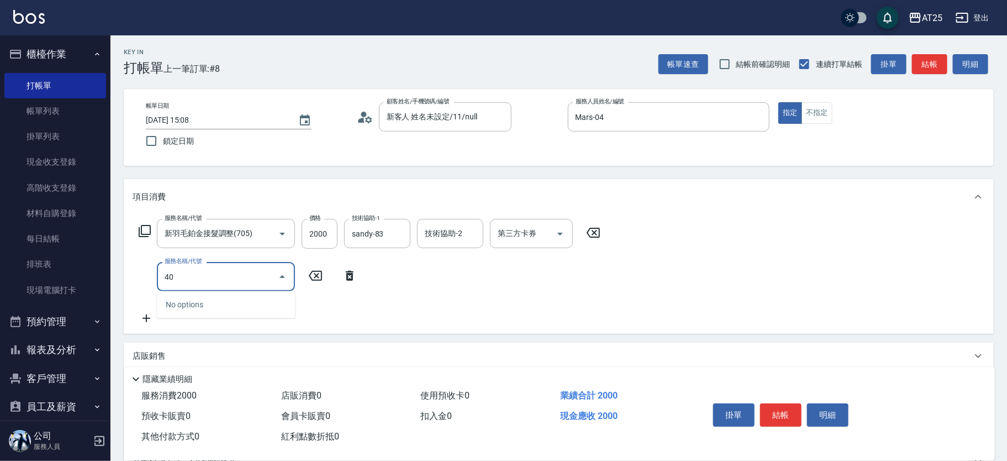
type input "401"
type input "230"
type input "剪髮(401)"
type input "200"
type input "0"
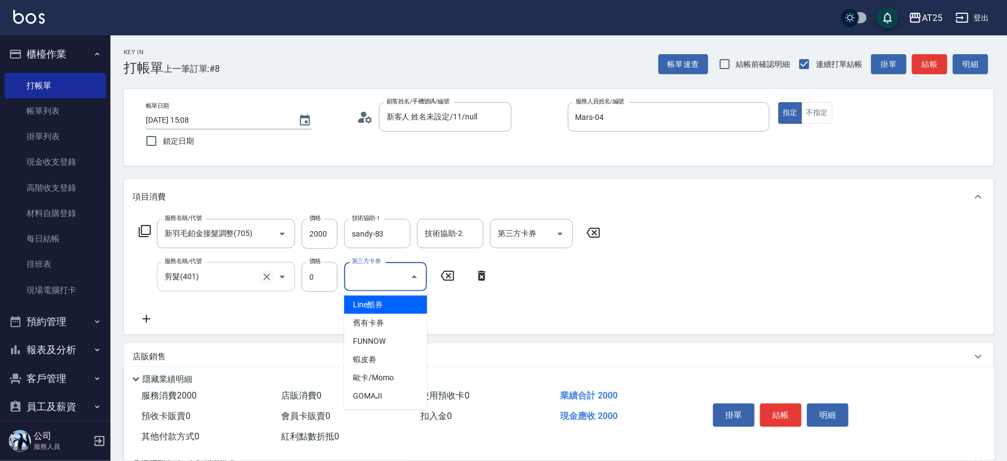
click at [265, 281] on icon "Clear" at bounding box center [266, 276] width 11 height 11
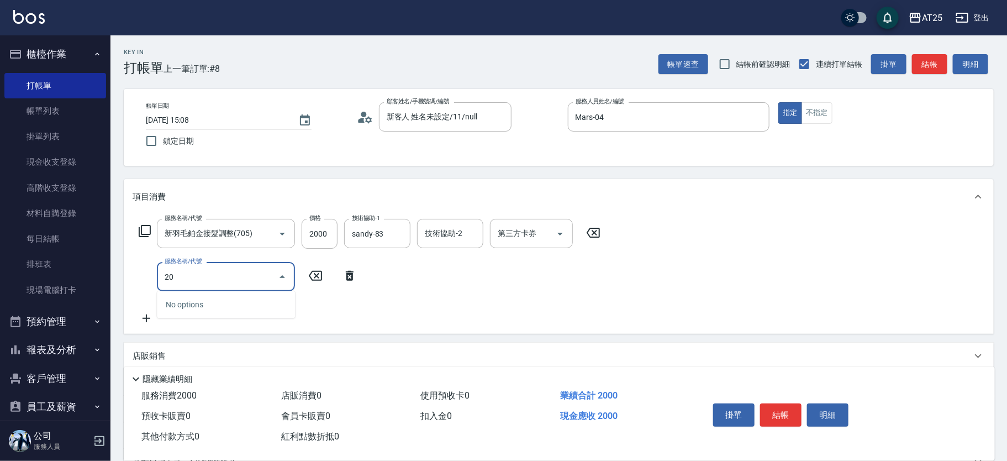
type input "201"
type input "230"
type input "洗髮(201)"
type input "200"
type input "0"
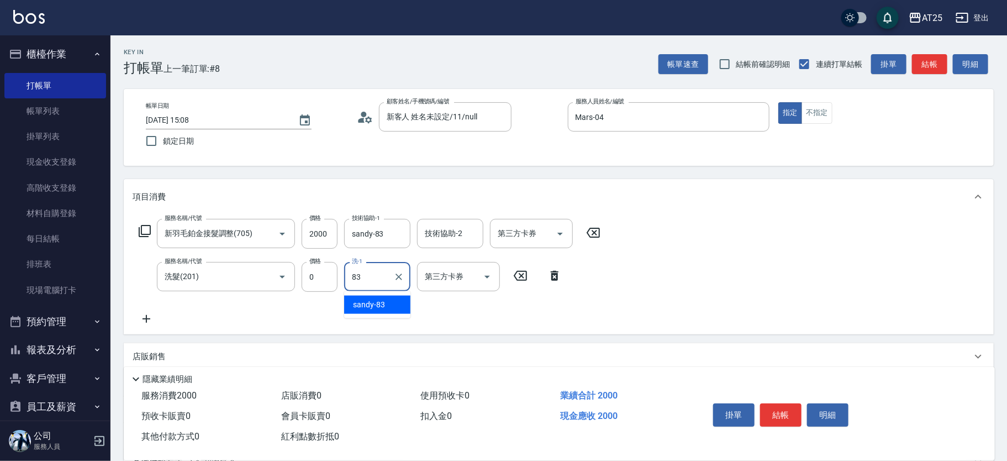
type input "sandy-83"
click at [792, 420] on button "結帳" at bounding box center [780, 414] width 41 height 23
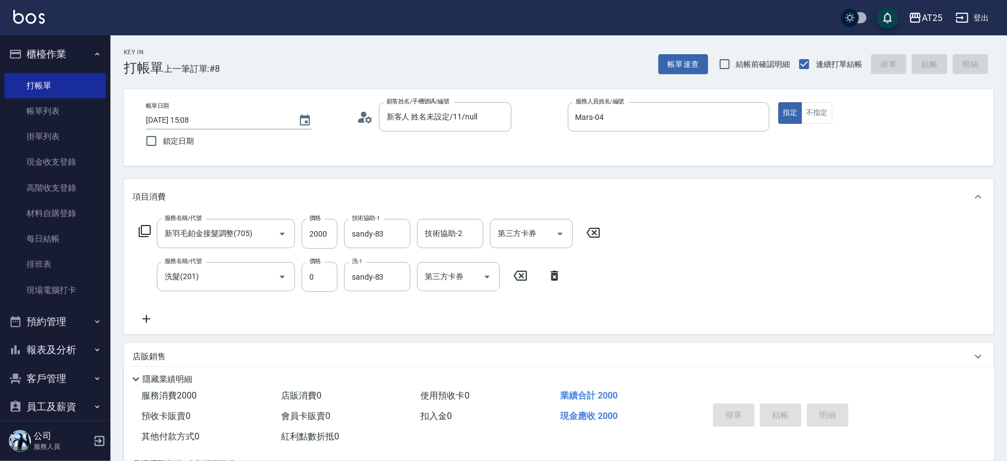
type input "2025/08/14 15:09"
type input "0"
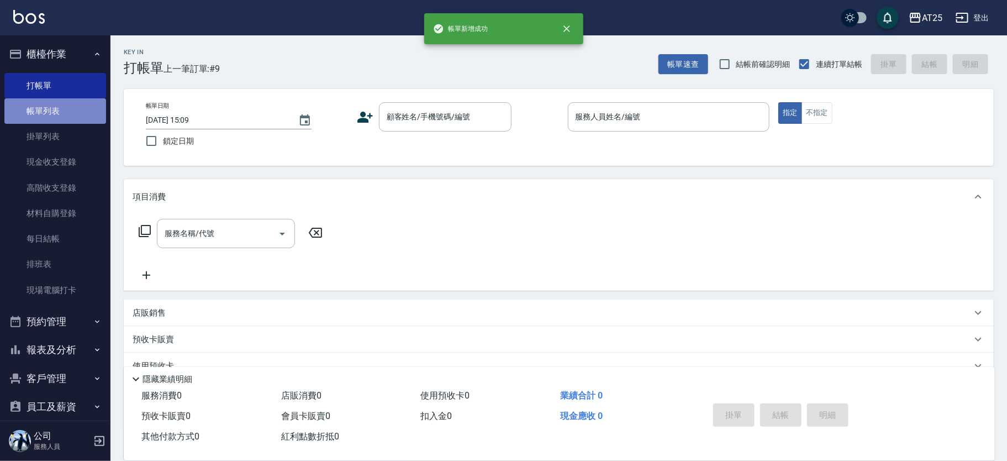
click at [57, 108] on link "帳單列表" at bounding box center [55, 110] width 102 height 25
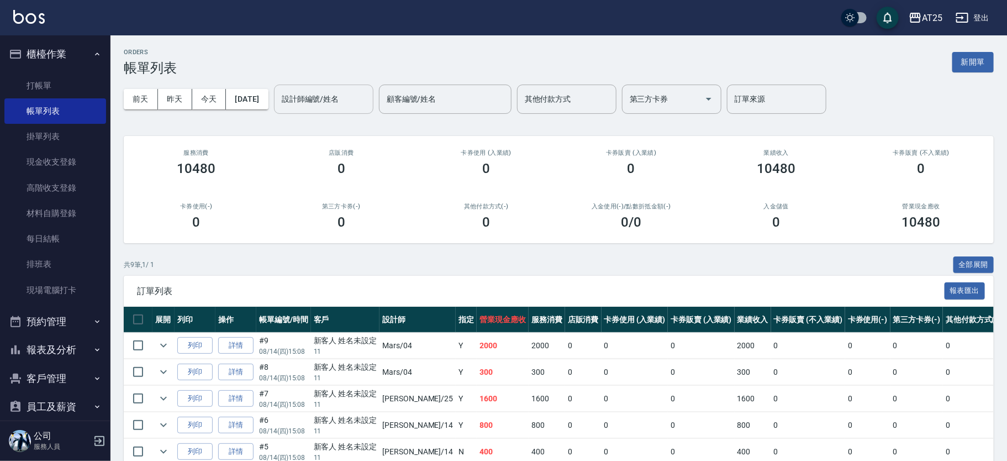
click at [342, 102] on input "設計師編號/姓名" at bounding box center [323, 98] width 89 height 19
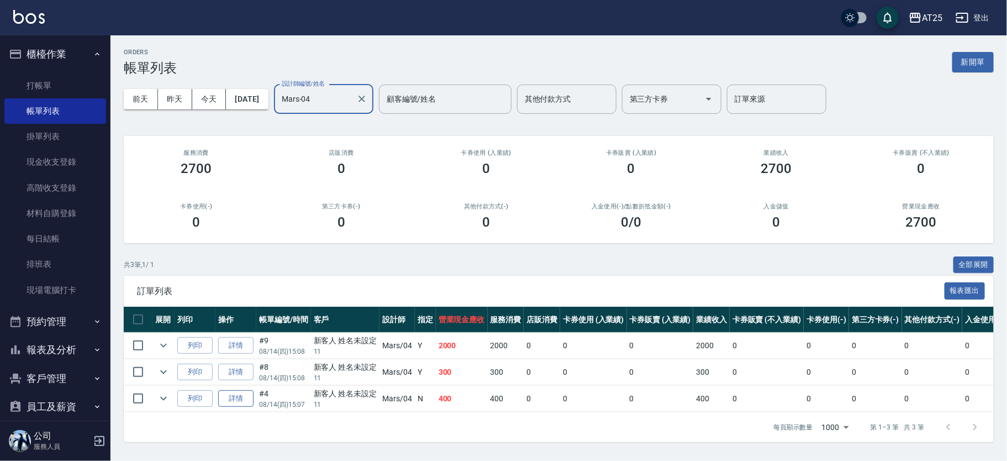
type input "Mars-04"
click at [240, 397] on link "詳情" at bounding box center [235, 398] width 35 height 17
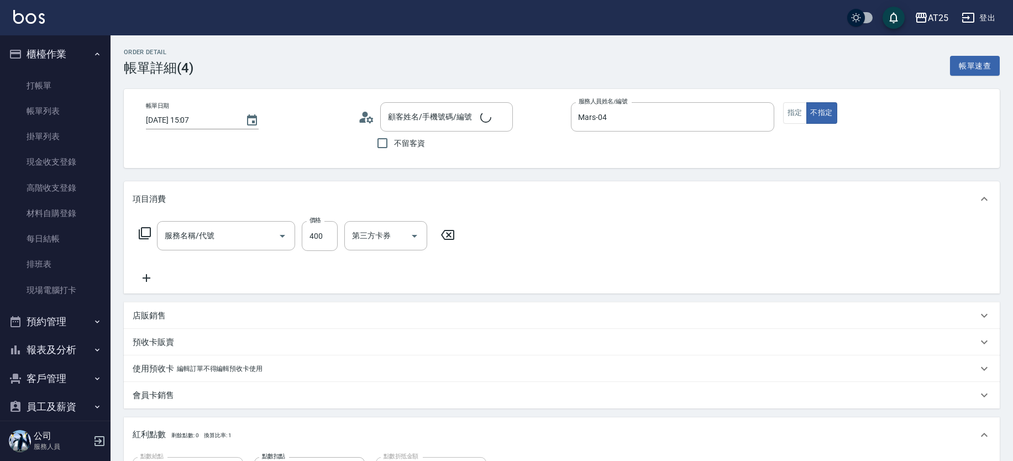
type input "2025/08/14 15:07"
type input "Mars-04"
type input "40"
type input "新客人 姓名未設定/11/null"
type input "洗髮(201)"
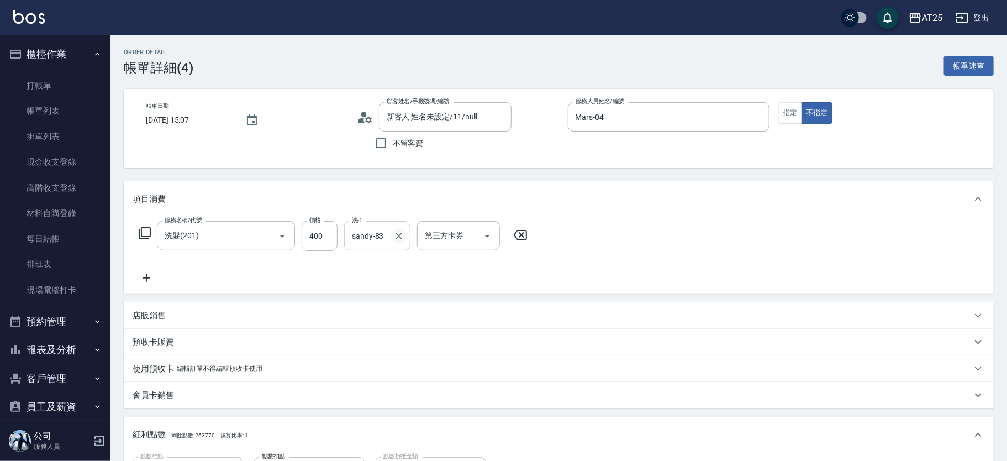
click at [399, 235] on icon "Clear" at bounding box center [399, 236] width 7 height 7
type input "小祐-117"
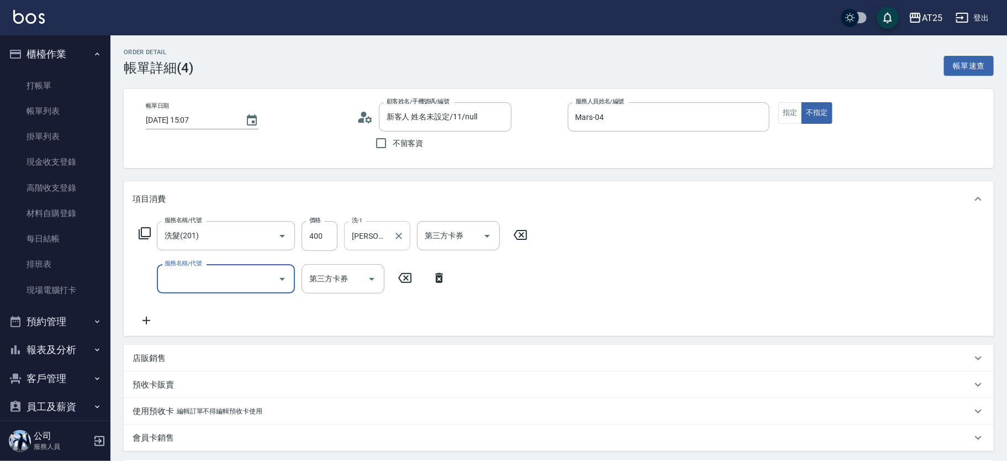
scroll to position [207, 0]
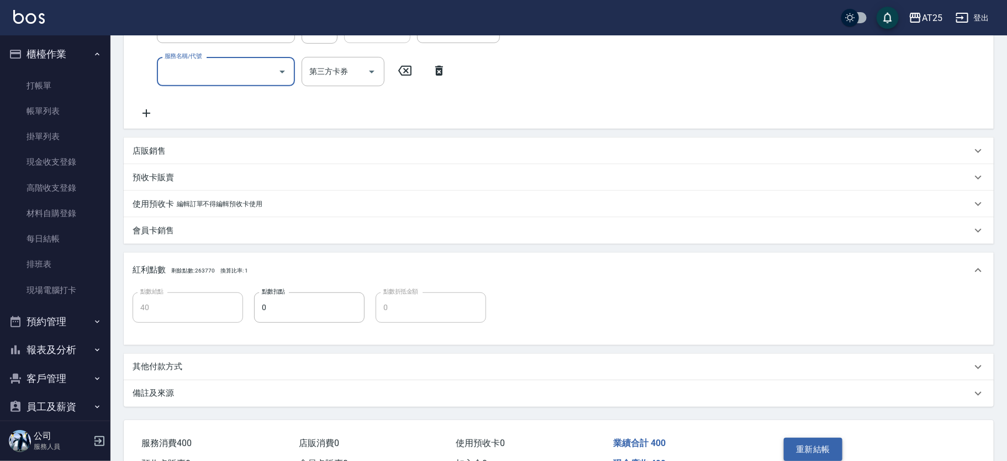
click at [812, 450] on button "重新結帳" at bounding box center [813, 449] width 59 height 23
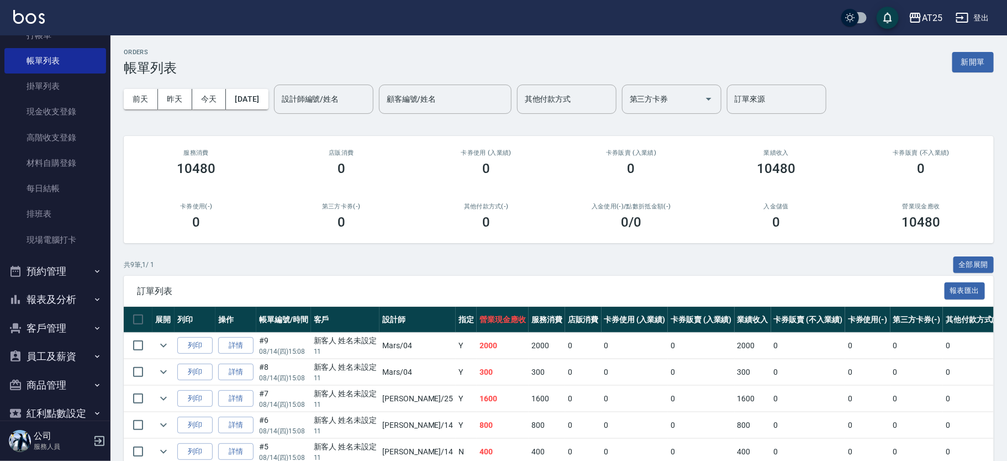
scroll to position [98, 0]
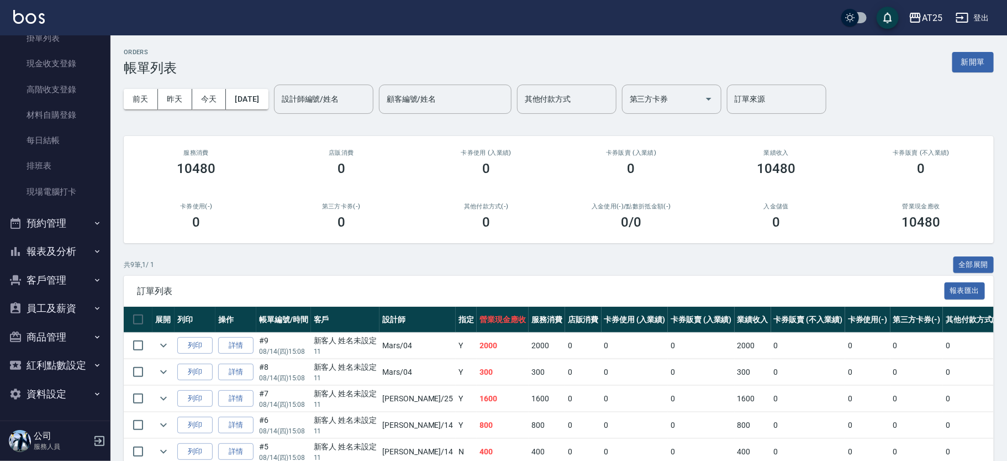
click at [77, 247] on button "報表及分析" at bounding box center [55, 251] width 102 height 29
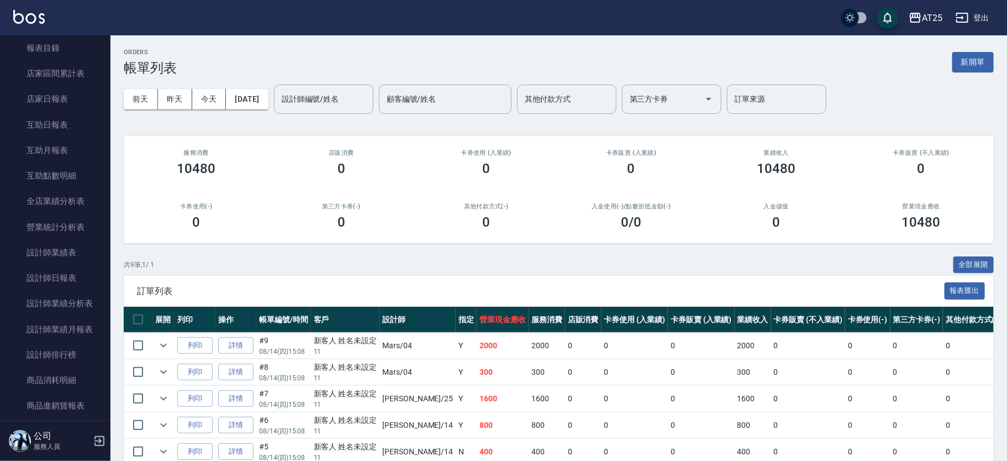
scroll to position [347, 0]
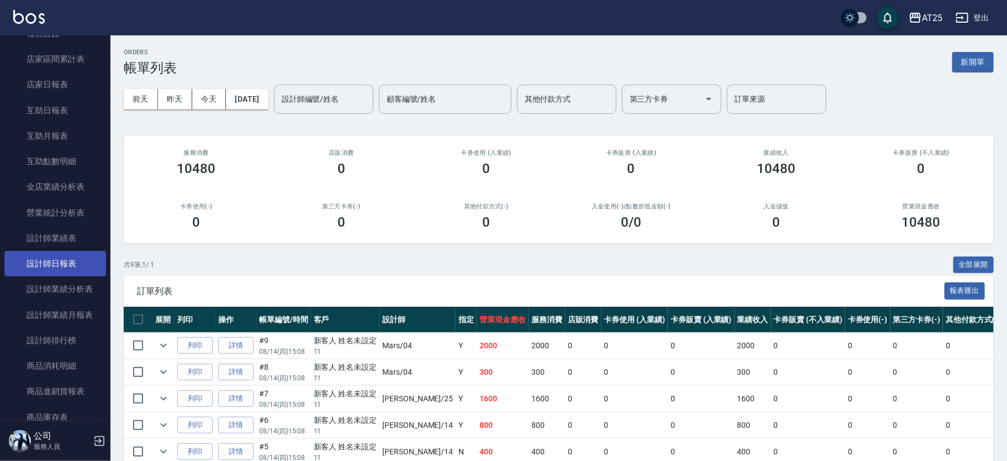
click at [80, 265] on link "設計師日報表" at bounding box center [55, 263] width 102 height 25
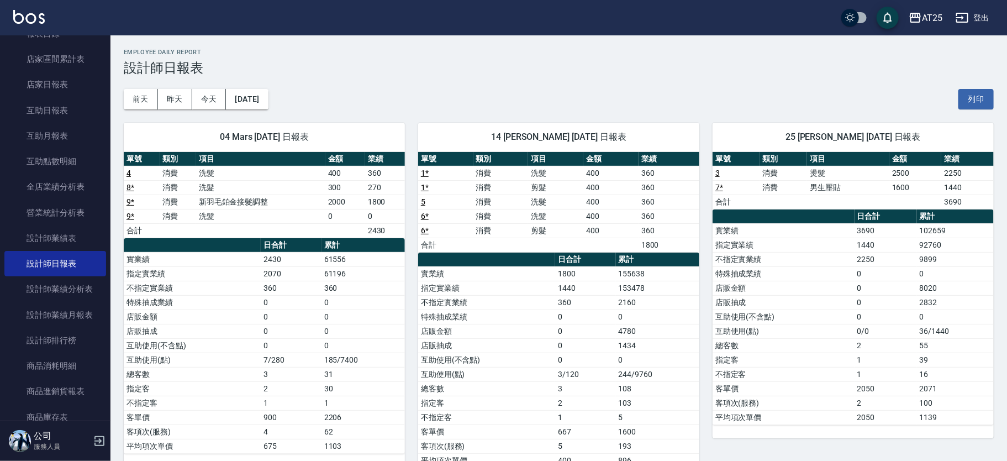
click at [111, 178] on div "04 Mars 08/14/2025 日報表 單號 類別 項目 金額 業績 4 消費 洗髮 400 360 8 * 消費 洗髮 300 270 9 * 消費 …" at bounding box center [257, 295] width 294 height 372
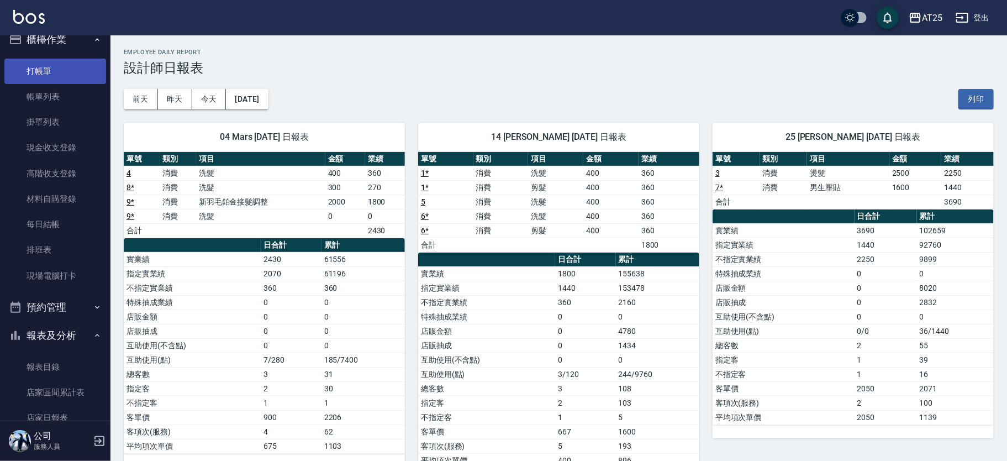
click at [80, 69] on link "打帳單" at bounding box center [55, 71] width 102 height 25
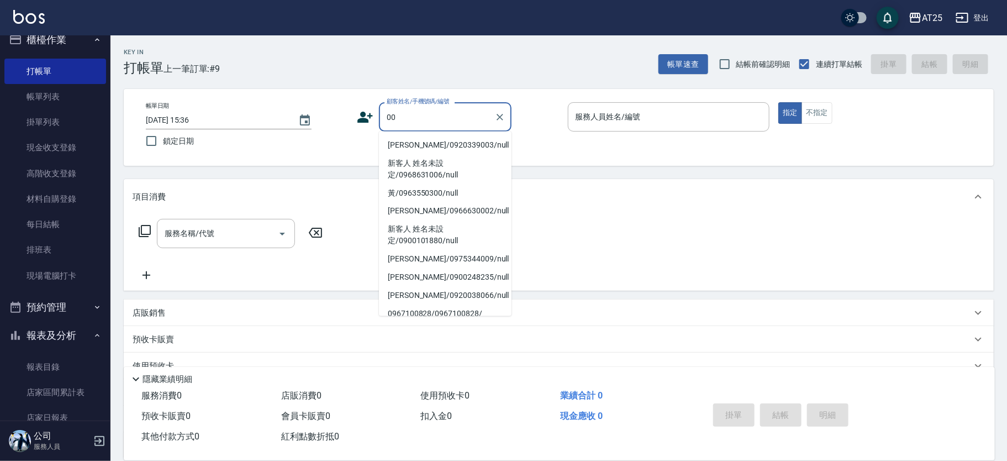
type input "0"
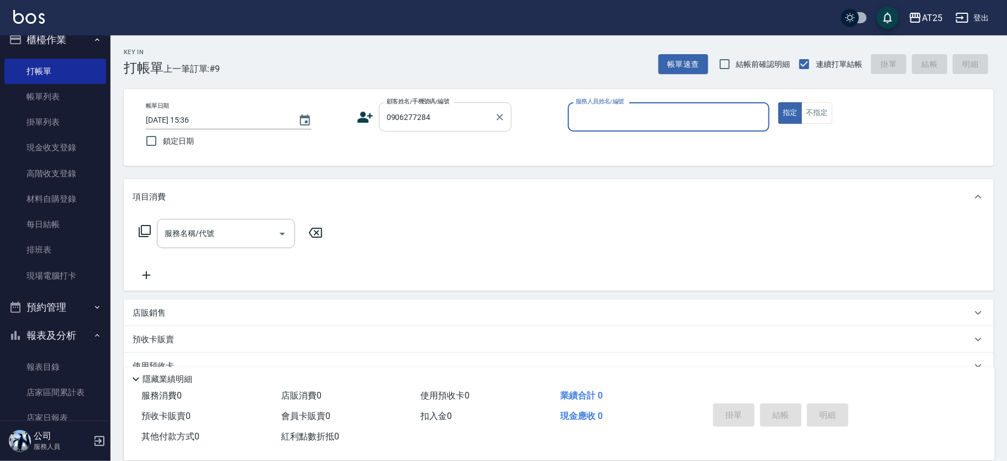
type input "林凱傑/0906277284/null"
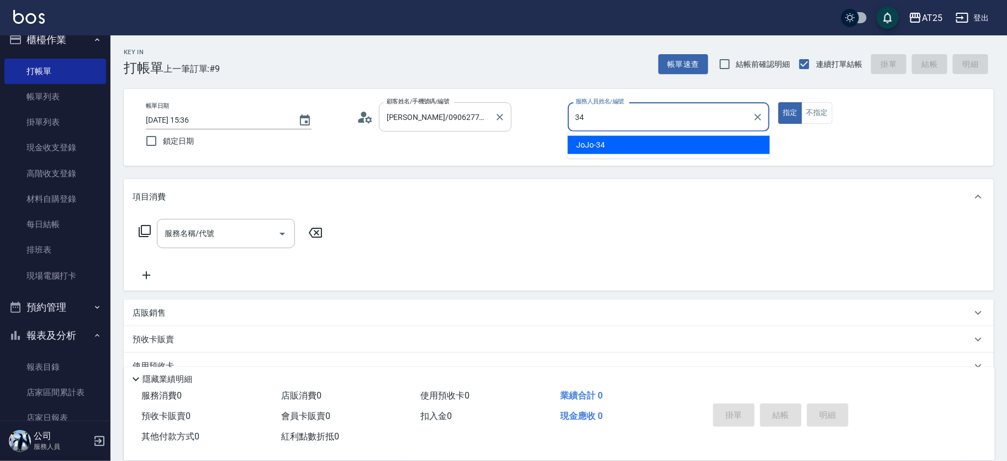
type input "JoJo-34"
type button "true"
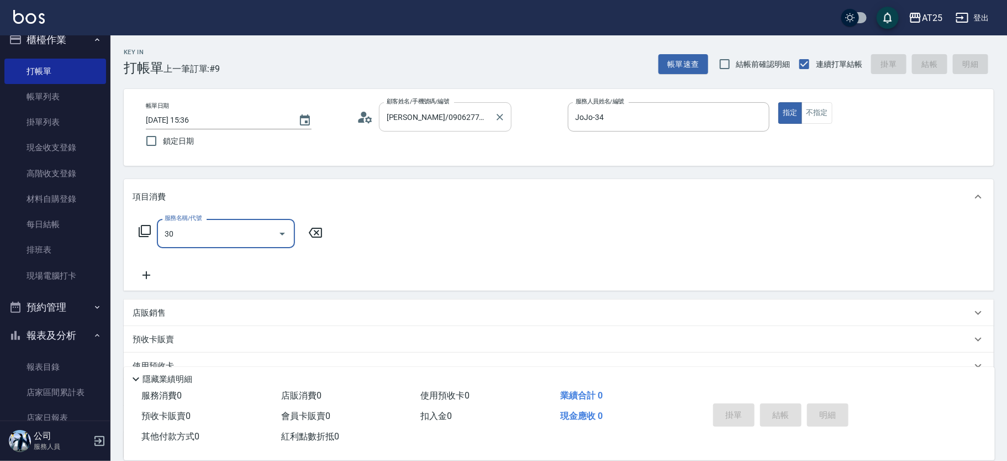
type input "301"
type input "150"
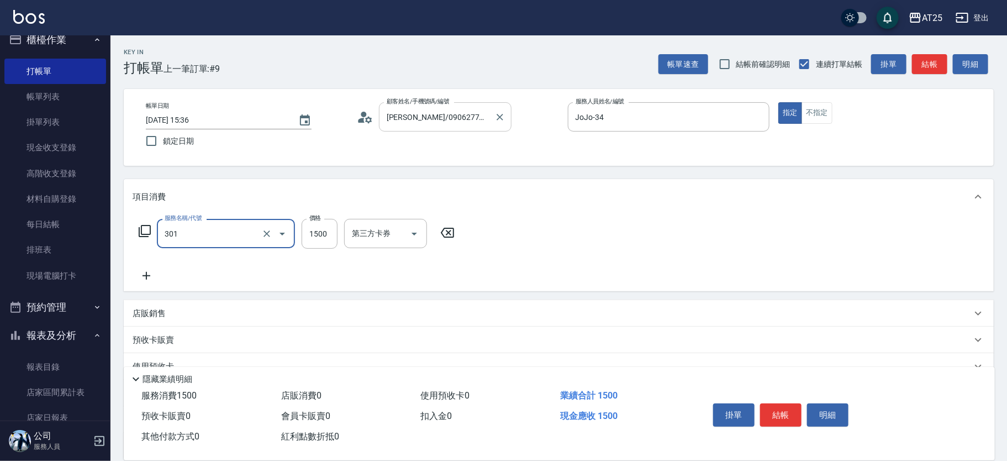
type input "燙髮(301)"
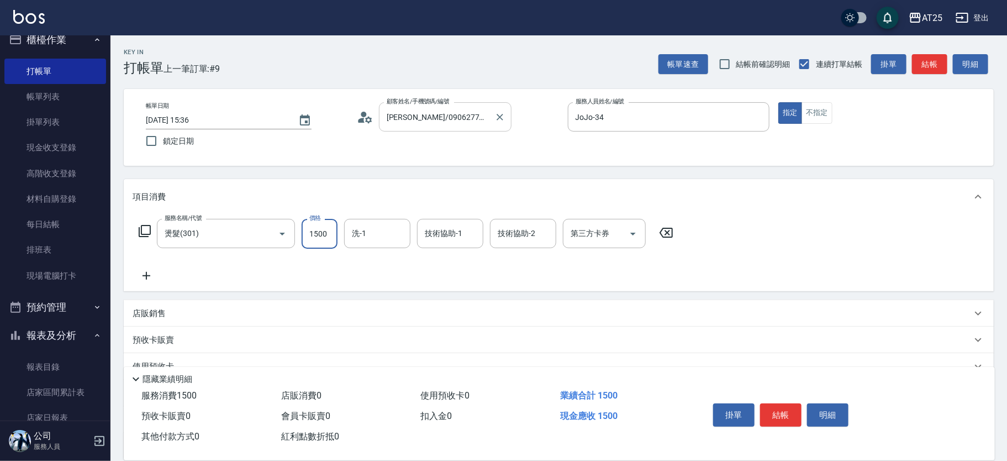
type input "0"
type input "18"
type input "10"
type input "180"
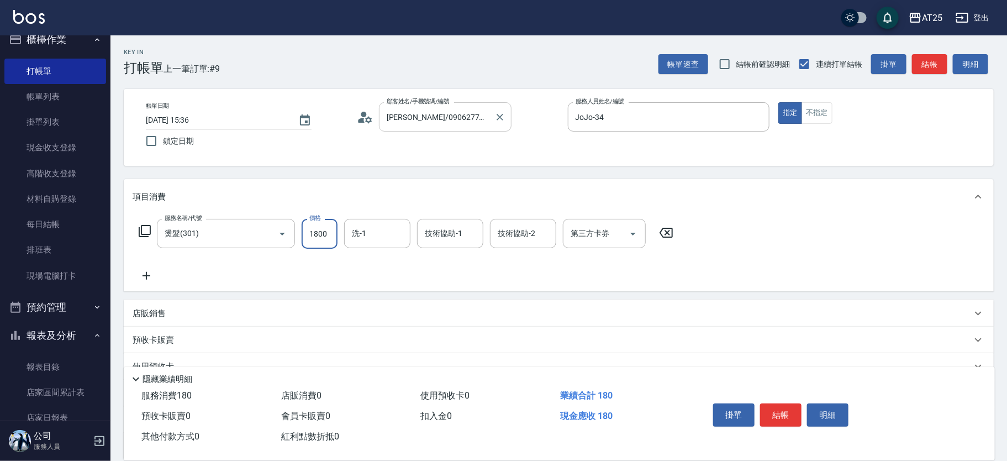
type input "1800"
type input "小u-77"
click at [772, 407] on button "結帳" at bounding box center [780, 414] width 41 height 23
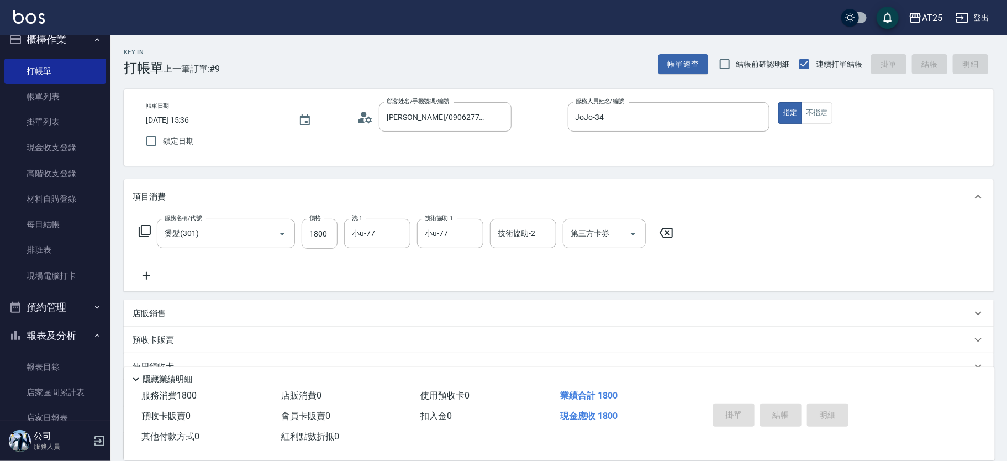
type input "0"
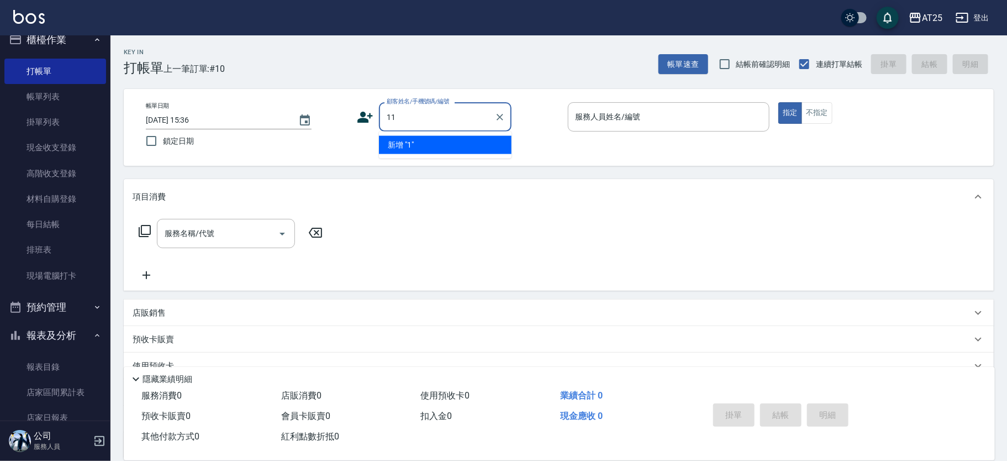
type input "11"
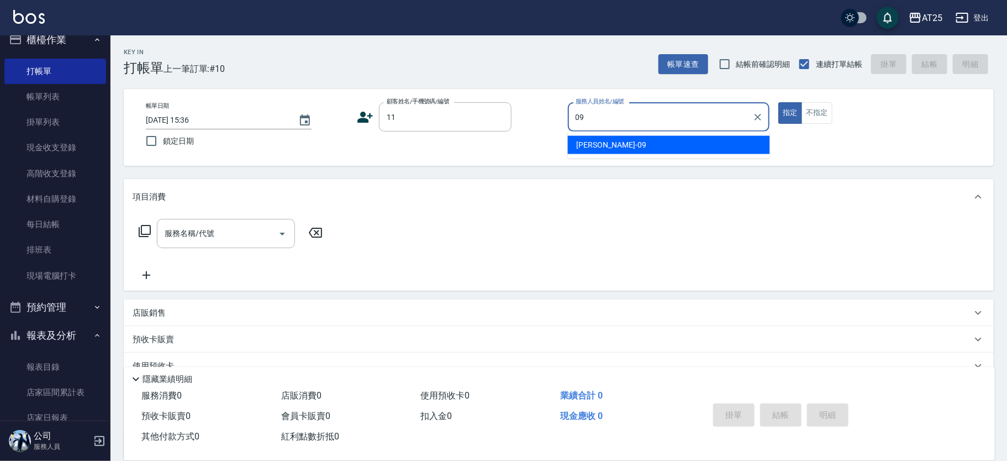
type input "09"
type input "新客人 姓名未設定/11/null"
type input "Kevin-09"
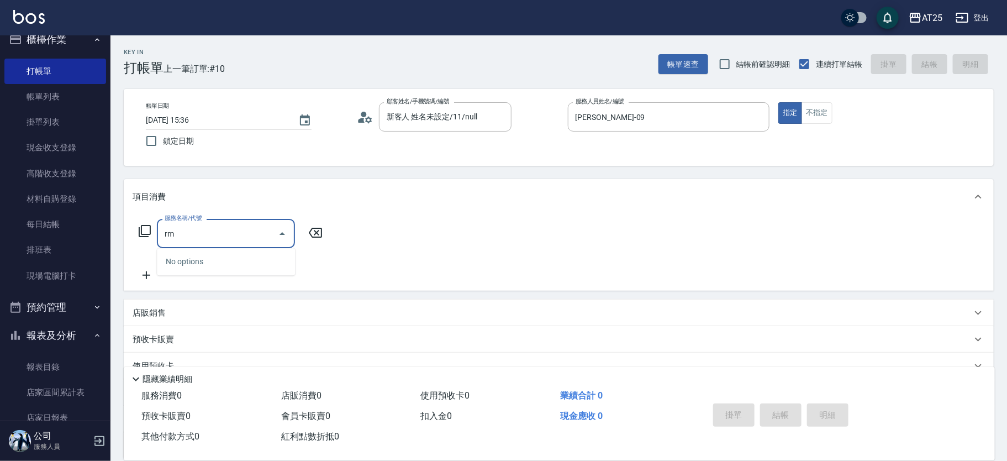
type input "r"
type input "501"
type input "100"
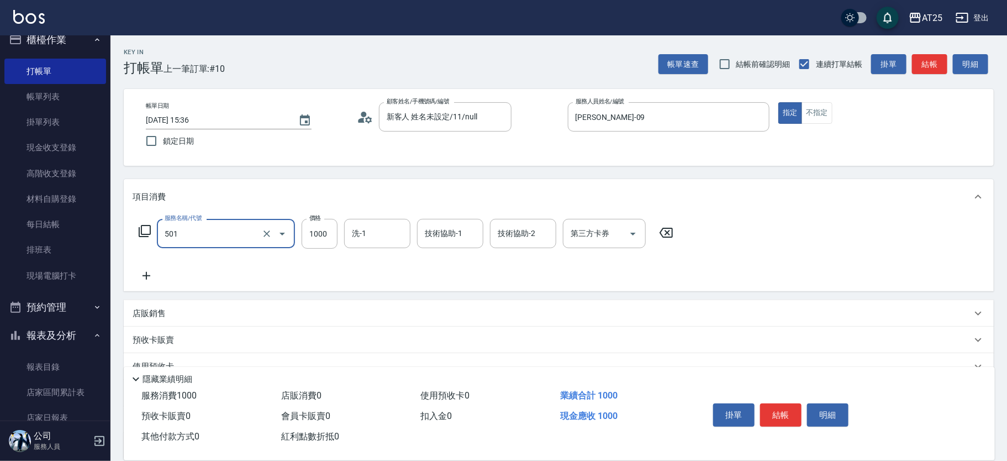
type input "染髮(501)"
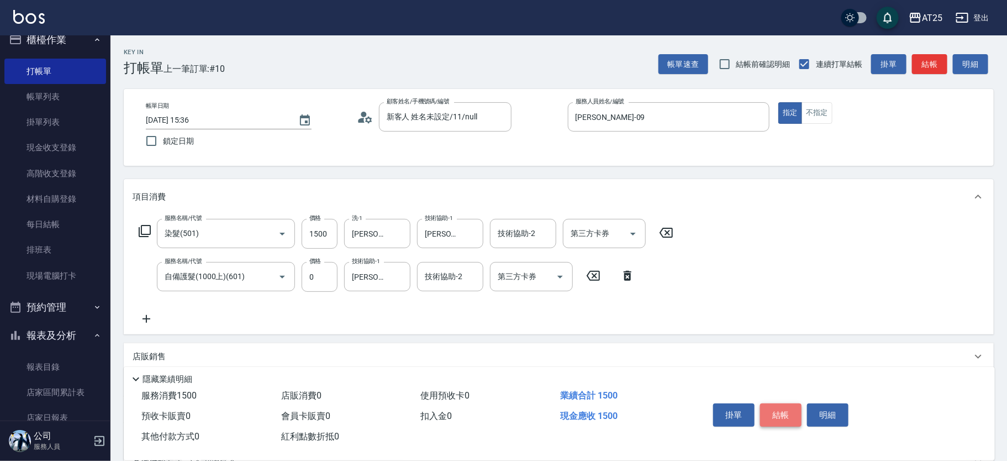
click at [782, 410] on button "結帳" at bounding box center [780, 414] width 41 height 23
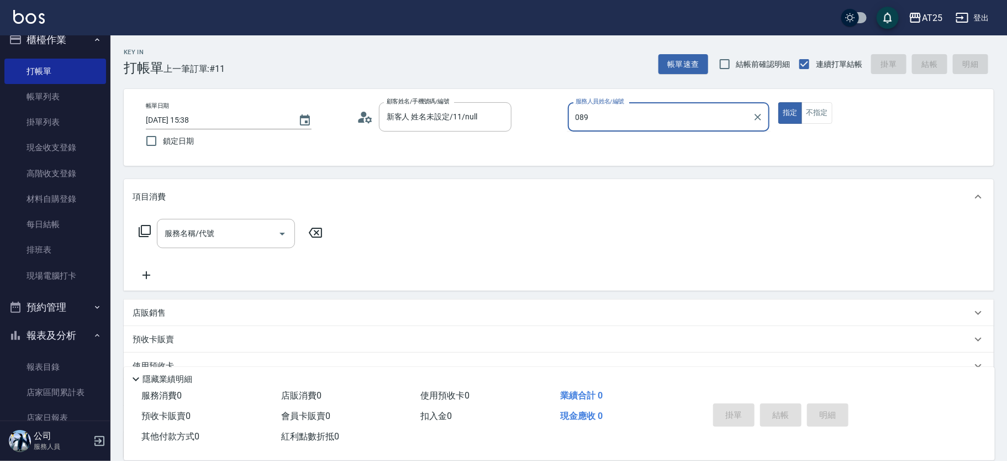
click at [778, 102] on button "指定" at bounding box center [790, 113] width 24 height 22
click at [681, 127] on div "服務人員姓名/編號" at bounding box center [669, 116] width 202 height 29
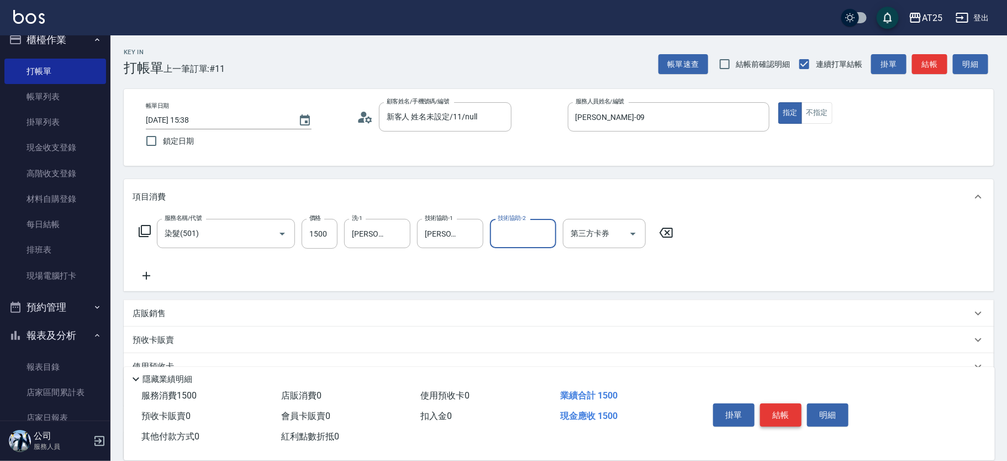
click at [771, 413] on button "結帳" at bounding box center [780, 414] width 41 height 23
click at [771, 409] on button "結帳" at bounding box center [780, 414] width 41 height 23
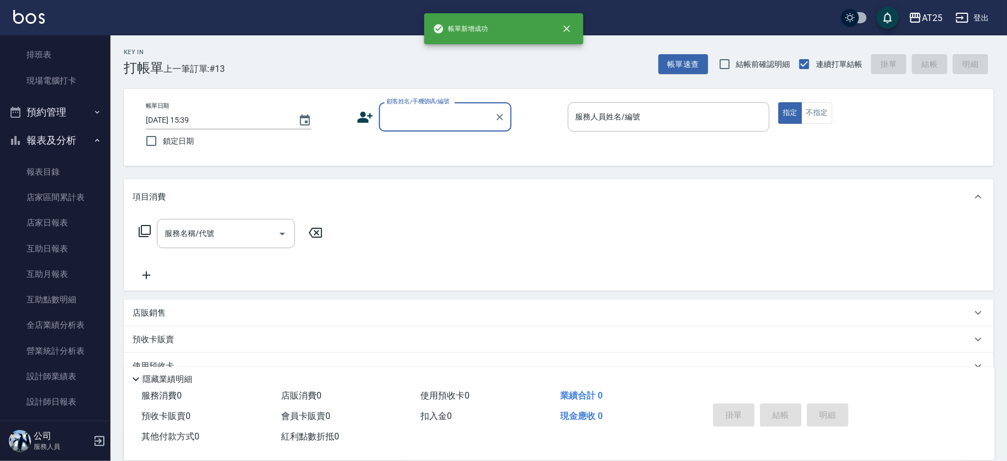
scroll to position [226, 0]
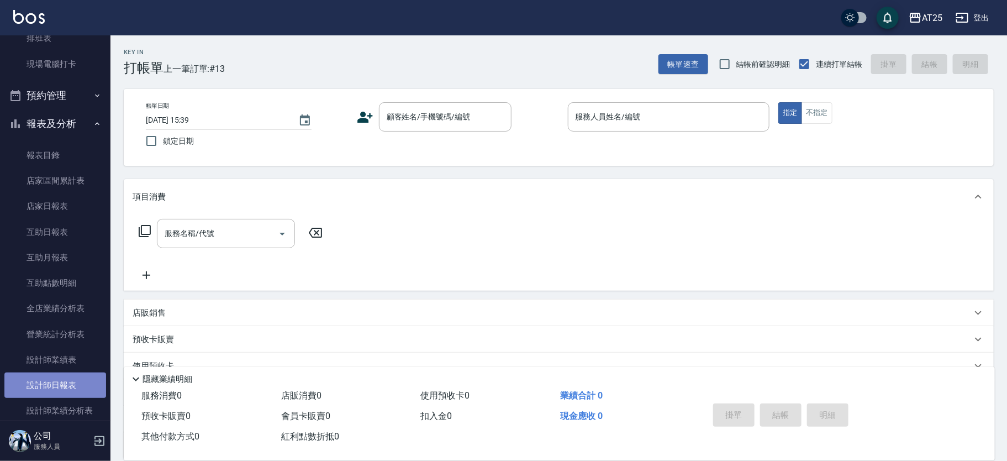
click at [65, 382] on link "設計師日報表" at bounding box center [55, 384] width 102 height 25
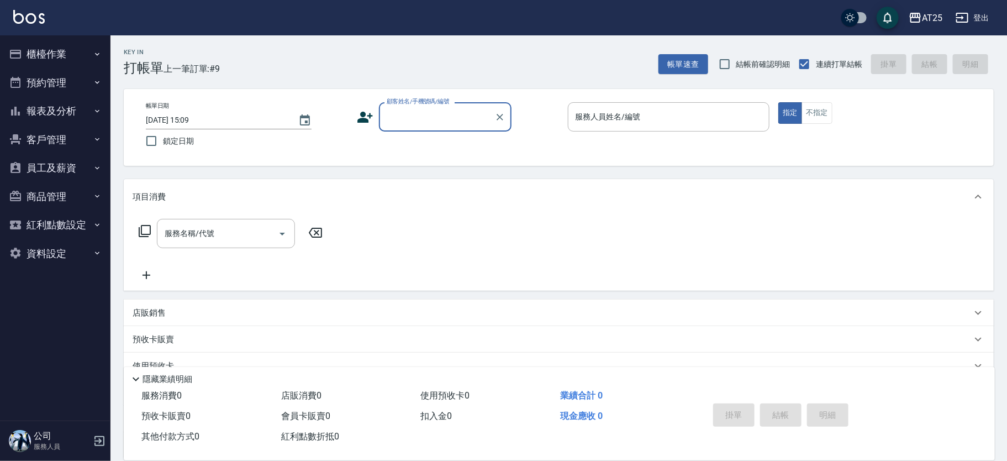
click at [68, 62] on button "櫃檯作業" at bounding box center [55, 54] width 102 height 29
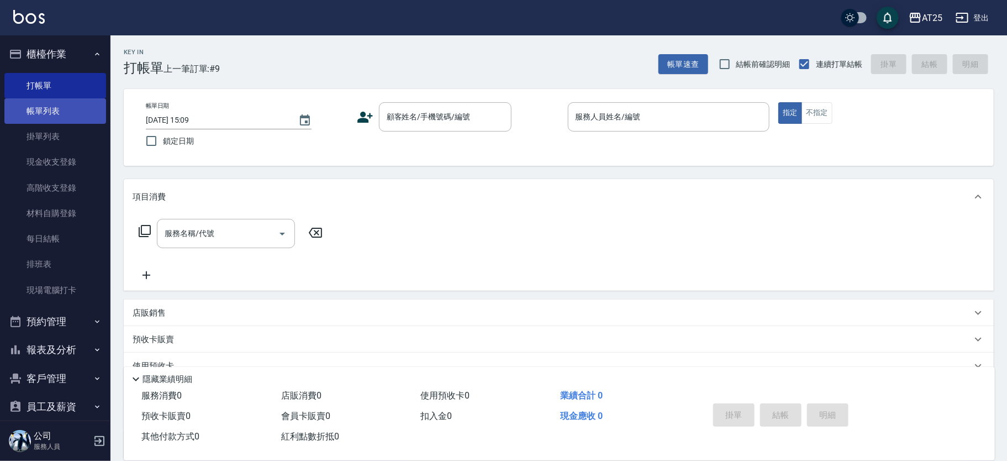
click at [75, 114] on link "帳單列表" at bounding box center [55, 110] width 102 height 25
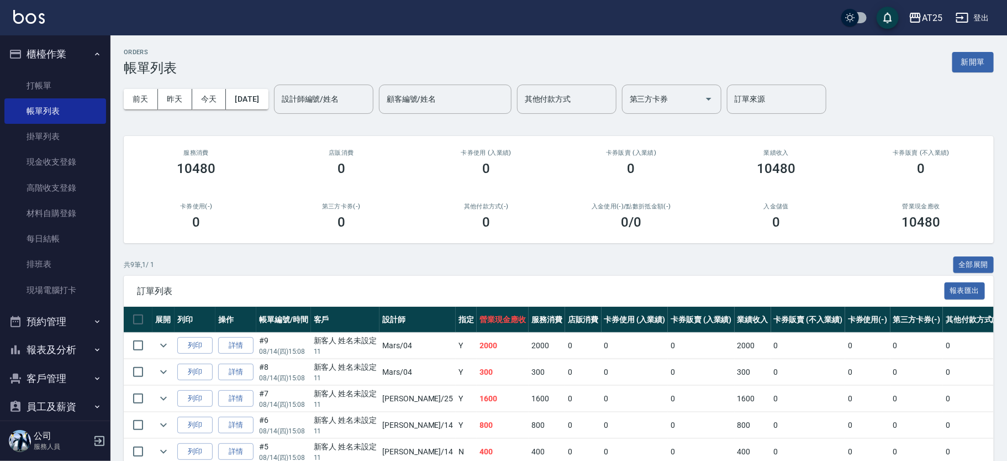
click at [4, 98] on link "帳單列表" at bounding box center [55, 110] width 102 height 25
click at [89, 87] on link "打帳單" at bounding box center [55, 85] width 102 height 25
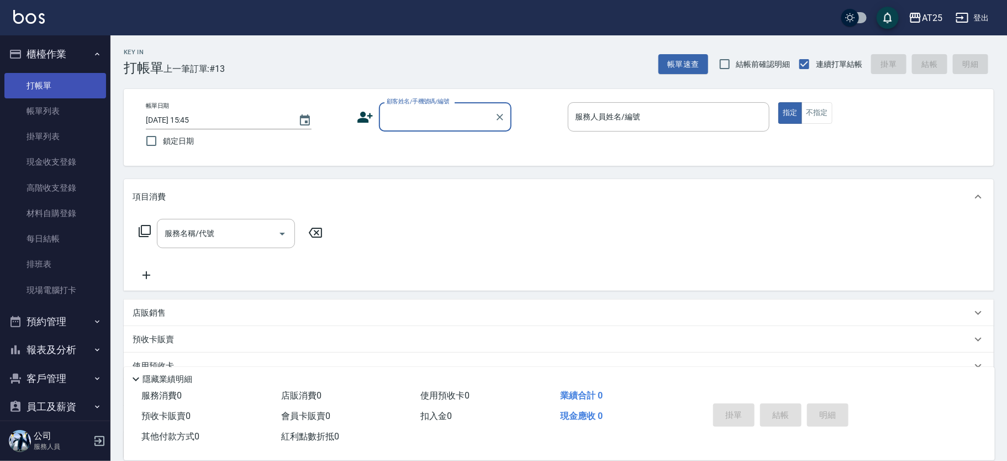
drag, startPoint x: 83, startPoint y: 110, endPoint x: 82, endPoint y: 92, distance: 17.7
click at [83, 109] on link "帳單列表" at bounding box center [55, 110] width 102 height 25
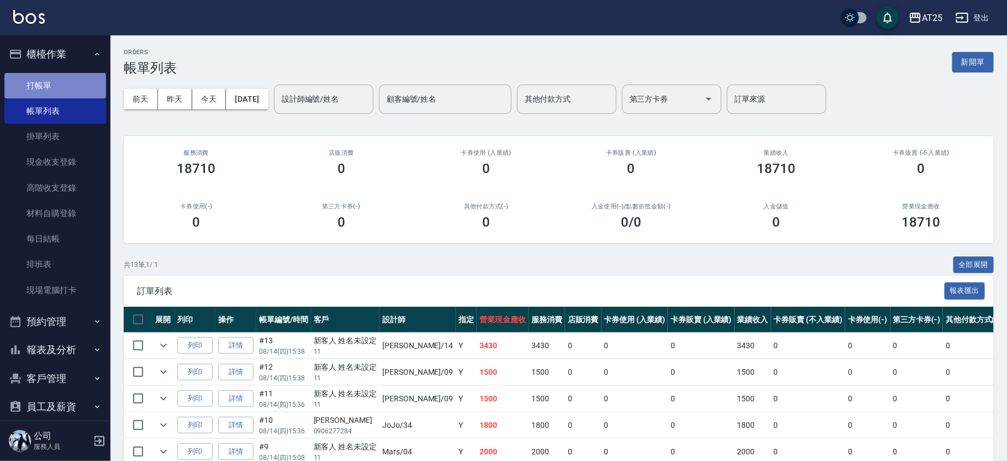
click at [84, 85] on link "打帳單" at bounding box center [55, 85] width 102 height 25
